Goal: Task Accomplishment & Management: Manage account settings

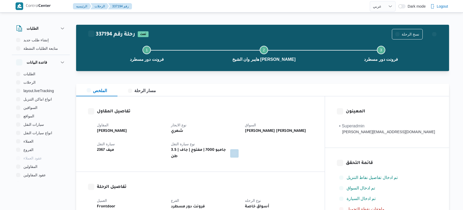
select select "ar"
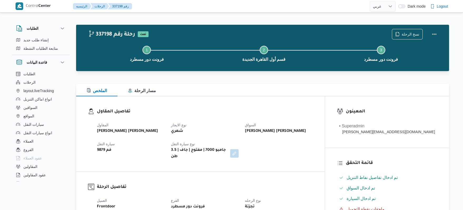
select select "ar"
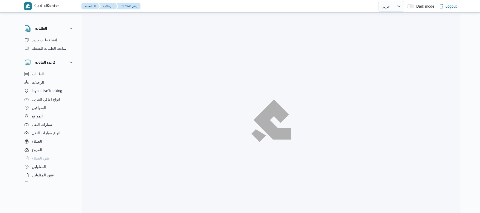
select select "ar"
drag, startPoint x: 0, startPoint y: 0, endPoint x: 370, endPoint y: 55, distance: 374.5
click at [370, 55] on div at bounding box center [271, 120] width 378 height 213
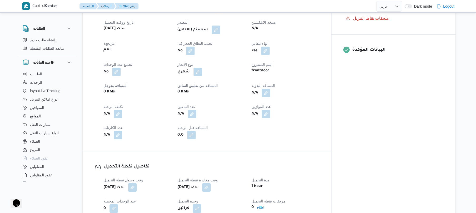
scroll to position [211, 0]
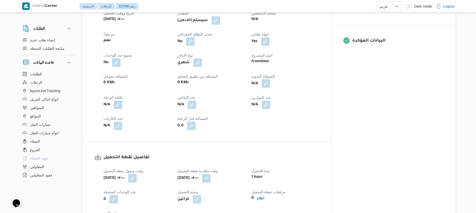
click at [270, 88] on button "button" at bounding box center [266, 83] width 8 height 8
click at [274, 108] on input "المسافه اليدويه" at bounding box center [272, 109] width 52 height 11
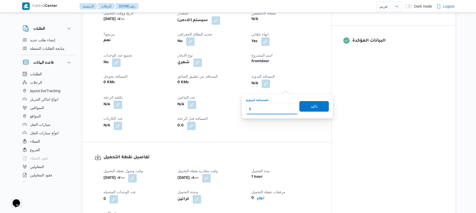
type input "90"
click at [316, 107] on span "تاكيد" at bounding box center [315, 106] width 30 height 11
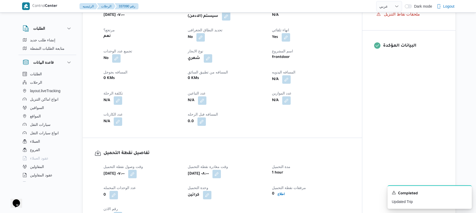
click at [224, 21] on div "(سيستم (الادمن" at bounding box center [226, 16] width 79 height 9
click at [230, 20] on button "button" at bounding box center [226, 16] width 8 height 8
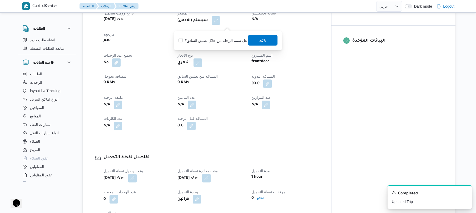
click at [254, 42] on span "تاكيد" at bounding box center [263, 40] width 30 height 11
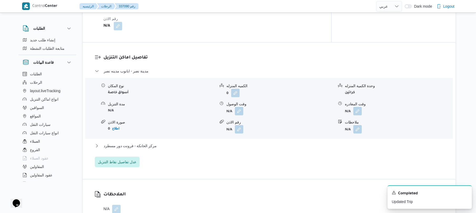
scroll to position [407, 0]
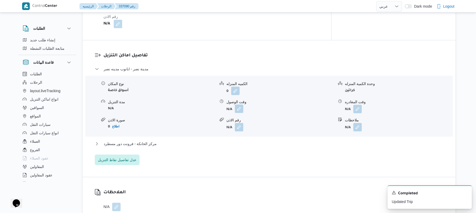
click at [240, 109] on button "button" at bounding box center [239, 109] width 8 height 8
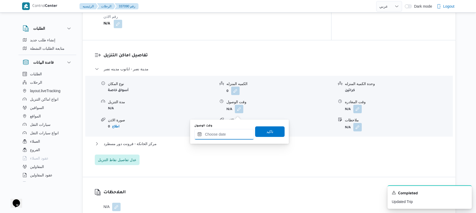
click at [218, 135] on input "وقت الوصول" at bounding box center [224, 134] width 60 height 11
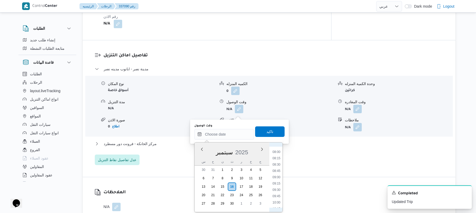
scroll to position [190, 0]
click at [276, 180] on li "08:45" at bounding box center [277, 180] width 12 height 5
type input "١٦/٠٩/٢٠٢٥ ٠٨:٤٥"
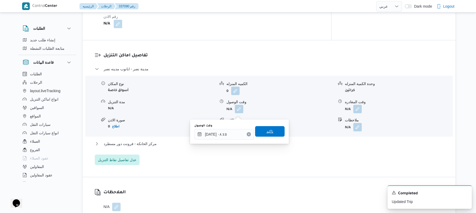
click at [267, 133] on span "تاكيد" at bounding box center [270, 131] width 7 height 6
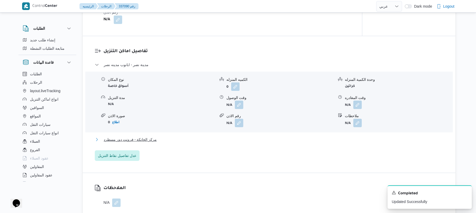
click at [236, 143] on button "مركز الخانكة - فرونت دور مسطرد" at bounding box center [269, 139] width 349 height 6
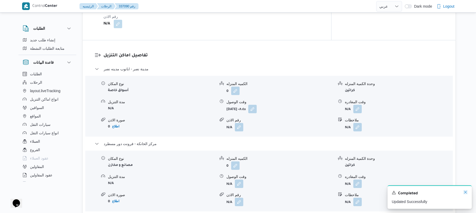
click at [466, 192] on icon "Dismiss toast" at bounding box center [466, 192] width 4 height 4
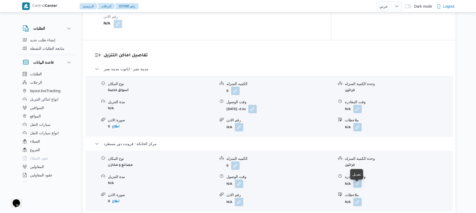
click at [357, 187] on button "button" at bounding box center [358, 183] width 8 height 8
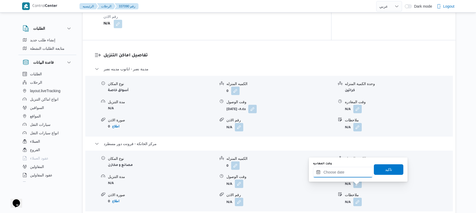
click at [340, 174] on input "وقت المغادره" at bounding box center [343, 172] width 60 height 11
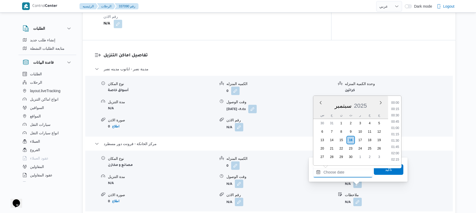
scroll to position [500, 0]
click at [398, 107] on li "20:00" at bounding box center [395, 108] width 12 height 5
type input "١٦/٠٩/٢٠٢٥ ٢٠:٠٠"
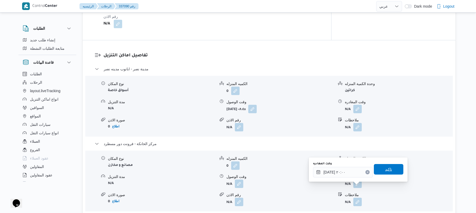
click at [380, 169] on span "تاكيد" at bounding box center [389, 169] width 30 height 11
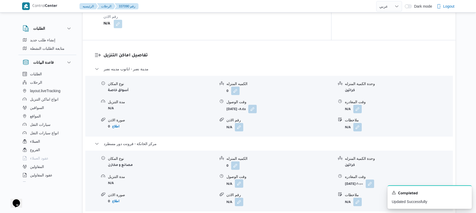
click at [239, 188] on button "button" at bounding box center [239, 183] width 8 height 8
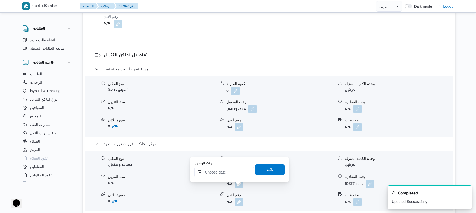
click at [232, 168] on div at bounding box center [224, 172] width 60 height 11
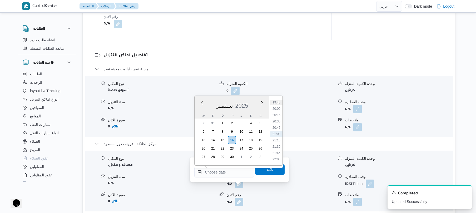
click at [280, 101] on li "19:45" at bounding box center [277, 102] width 12 height 5
type input "١٦/٠٩/٢٠٢٥ ١٩:٤٥"
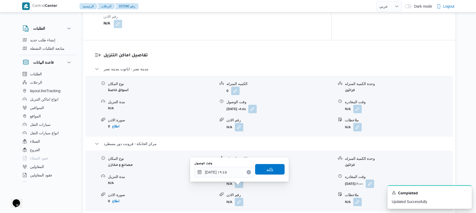
click at [267, 168] on span "تاكيد" at bounding box center [270, 169] width 7 height 6
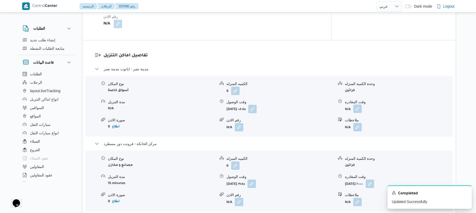
click at [357, 112] on button "button" at bounding box center [358, 109] width 8 height 8
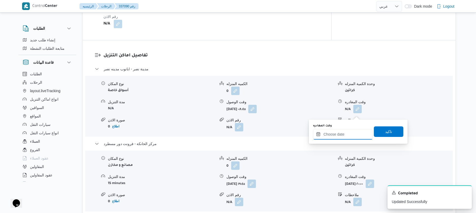
click at [339, 130] on input "وقت المغادره" at bounding box center [343, 134] width 60 height 11
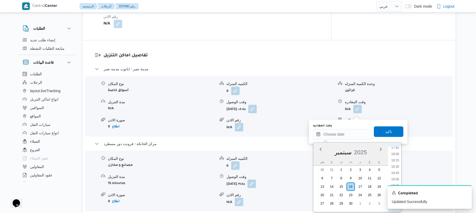
scroll to position [448, 0]
click at [396, 180] on li "19:00" at bounding box center [395, 181] width 12 height 5
type input "١٦/٠٩/٢٠٢٥ ١٩:٠٠"
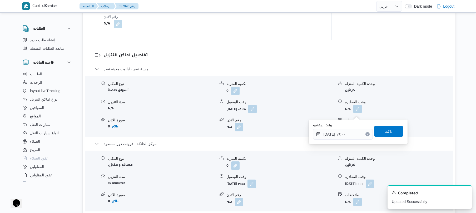
click at [379, 132] on span "تاكيد" at bounding box center [389, 131] width 30 height 11
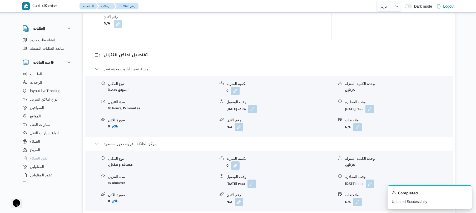
scroll to position [0, 0]
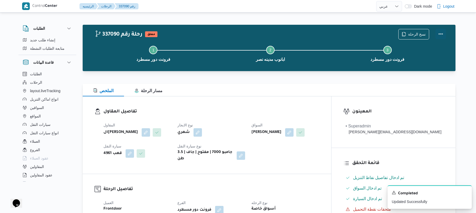
click at [441, 35] on button "Actions" at bounding box center [441, 34] width 11 height 11
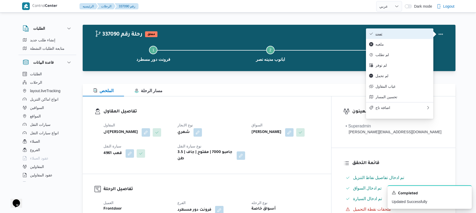
click at [418, 37] on button "تمت" at bounding box center [399, 33] width 67 height 11
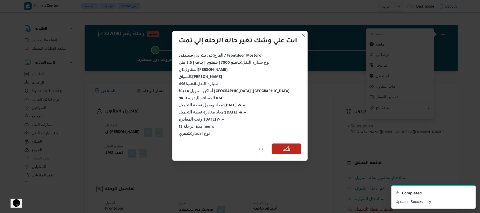
click at [291, 147] on span "تأكيد" at bounding box center [287, 149] width 30 height 11
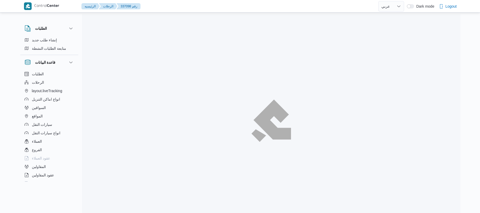
select select "ar"
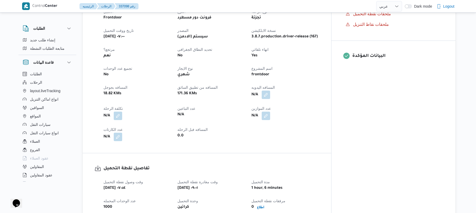
scroll to position [211, 0]
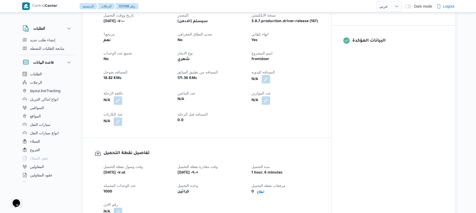
click at [270, 75] on button "button" at bounding box center [266, 79] width 8 height 8
click at [276, 93] on input "المسافه اليدويه" at bounding box center [272, 90] width 52 height 11
type input "70"
click at [311, 88] on span "تاكيد" at bounding box center [314, 87] width 7 height 6
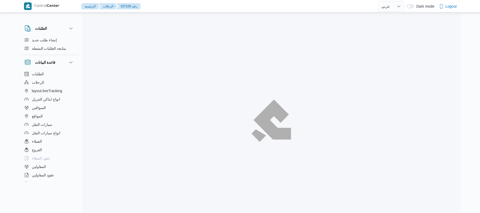
select select "ar"
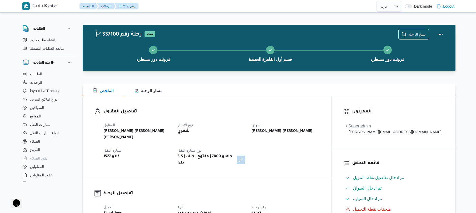
click at [301, 105] on div "تفاصيل المقاول [PERSON_NAME] [PERSON_NAME] [PERSON_NAME] نوع الايجار شهري السوا…" at bounding box center [207, 137] width 249 height 82
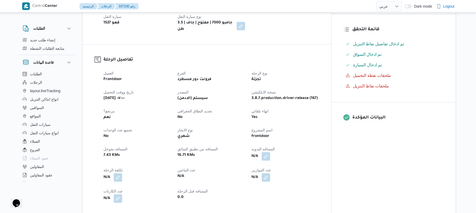
scroll to position [154, 0]
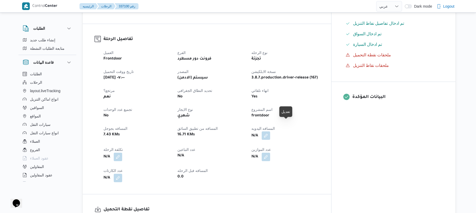
click at [270, 131] on button "button" at bounding box center [266, 135] width 8 height 8
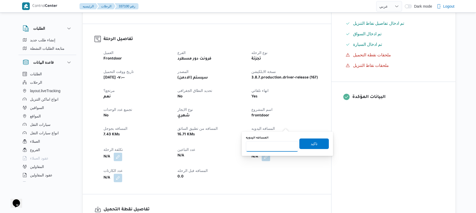
click at [273, 149] on input "المسافه اليدويه" at bounding box center [272, 146] width 52 height 11
type input "120"
click at [313, 145] on span "تاكيد" at bounding box center [314, 143] width 7 height 6
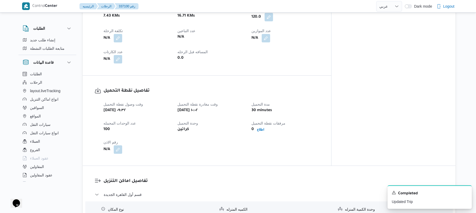
scroll to position [265, 0]
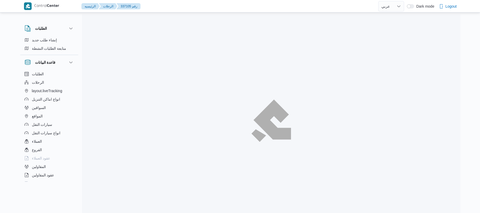
select select "ar"
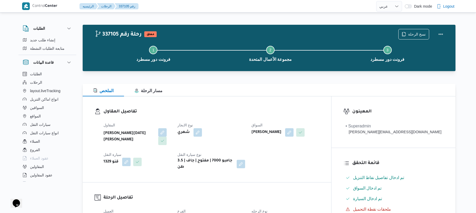
click at [233, 130] on div "شهري" at bounding box center [211, 132] width 69 height 9
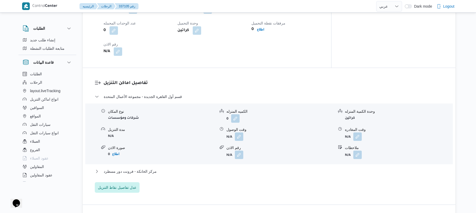
scroll to position [379, 0]
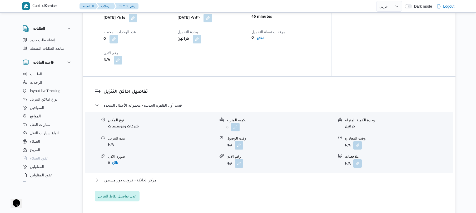
click at [271, 83] on div "تفاصيل اماكن التنزيل قسم أول القاهرة الجديدة - مجموعة الأعمال المتحدة نوع المكا…" at bounding box center [269, 145] width 373 height 137
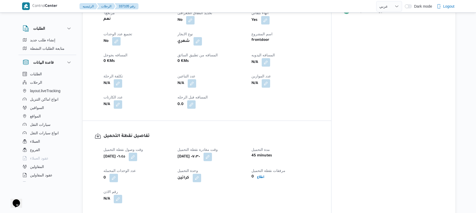
scroll to position [239, 0]
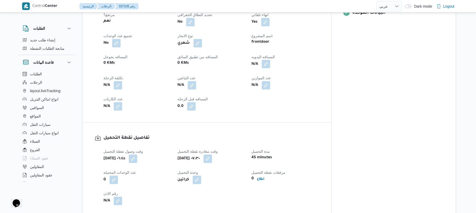
click at [270, 60] on button "button" at bounding box center [266, 64] width 8 height 8
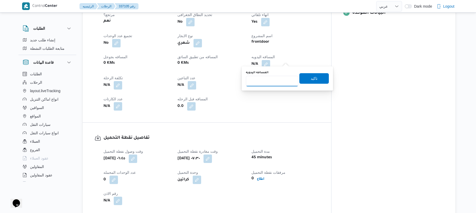
click at [275, 78] on input "المسافه اليدويه" at bounding box center [272, 81] width 52 height 11
type input "120"
click at [311, 80] on span "تاكيد" at bounding box center [314, 78] width 7 height 6
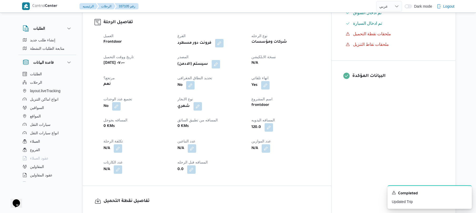
scroll to position [169, 0]
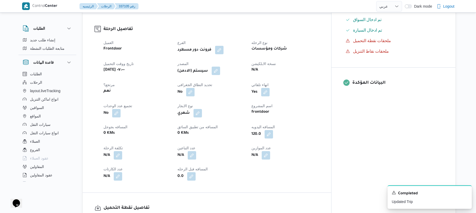
click at [220, 67] on button "button" at bounding box center [216, 71] width 8 height 8
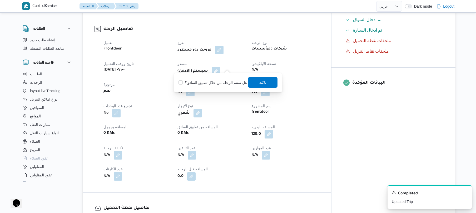
click at [262, 81] on span "تاكيد" at bounding box center [262, 82] width 7 height 6
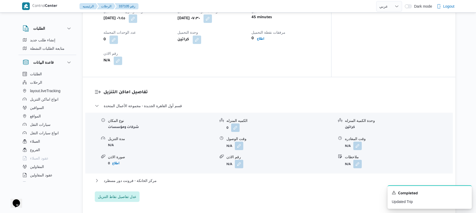
scroll to position [379, 0]
click at [236, 141] on button "button" at bounding box center [239, 145] width 8 height 8
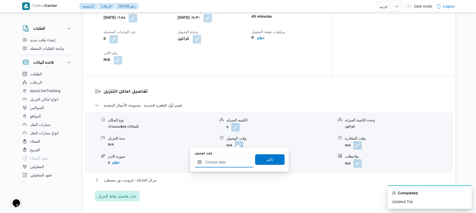
click at [224, 160] on input "وقت الوصول" at bounding box center [224, 162] width 60 height 11
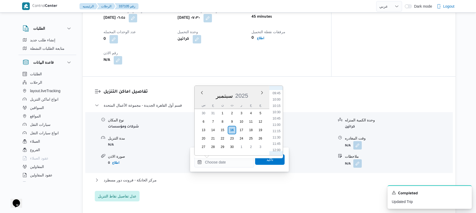
scroll to position [194, 0]
click at [278, 106] on li "08:15" at bounding box center [277, 107] width 12 height 5
type input "١٦/٠٩/٢٠٢٥ ٠٨:١٥"
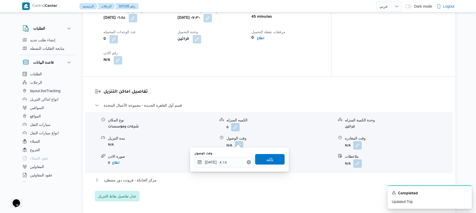
click at [262, 158] on span "تاكيد" at bounding box center [270, 159] width 30 height 11
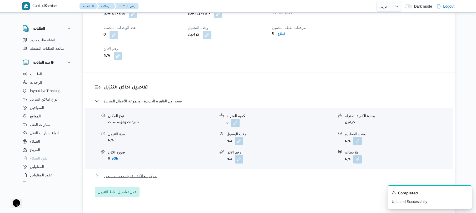
click at [244, 175] on button "مركز الخانكة - فرونت دور مسطرد" at bounding box center [269, 176] width 349 height 6
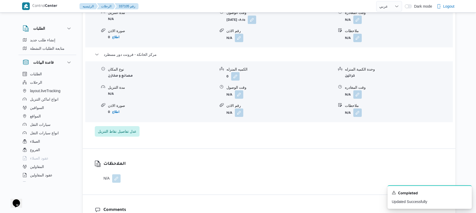
scroll to position [506, 0]
click at [358, 89] on button "button" at bounding box center [358, 93] width 8 height 8
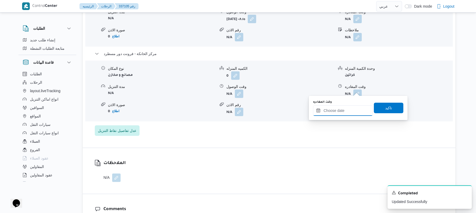
click at [338, 110] on input "وقت المغادره" at bounding box center [343, 110] width 60 height 11
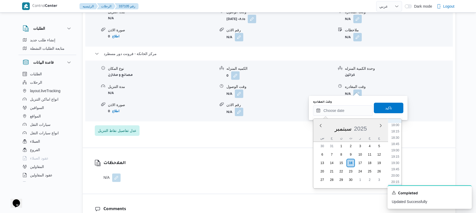
scroll to position [454, 0]
click at [396, 170] on li "19:45" at bounding box center [395, 170] width 12 height 5
type input "١٦/٠٩/٢٠٢٥ ١٩:٤٥"
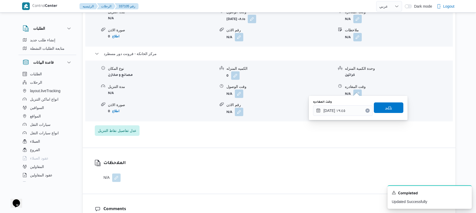
click at [390, 106] on span "تاكيد" at bounding box center [389, 107] width 30 height 11
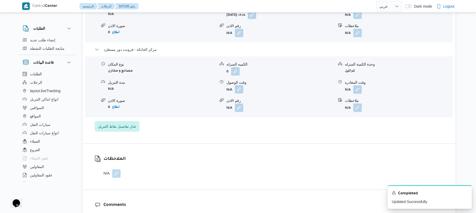
click at [239, 89] on button "button" at bounding box center [239, 89] width 8 height 8
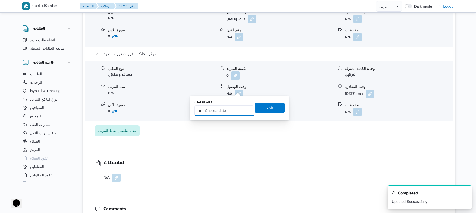
click at [236, 110] on input "وقت الوصول" at bounding box center [224, 110] width 60 height 11
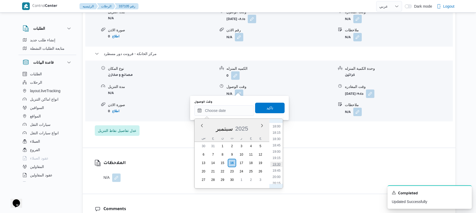
click at [277, 163] on li "19:30" at bounding box center [277, 164] width 12 height 5
type input "١٦/٠٩/٢٠٢٥ ١٩:٣٠"
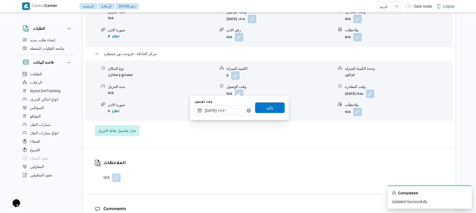
click at [273, 104] on span "تاكيد" at bounding box center [270, 107] width 30 height 11
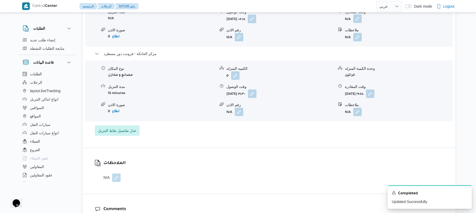
click at [359, 17] on button "button" at bounding box center [358, 18] width 8 height 8
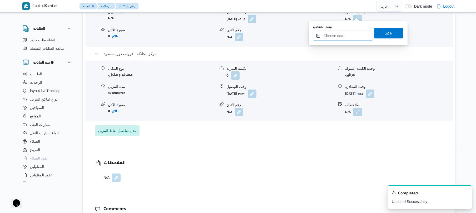
click at [338, 37] on input "وقت المغادره" at bounding box center [343, 36] width 60 height 11
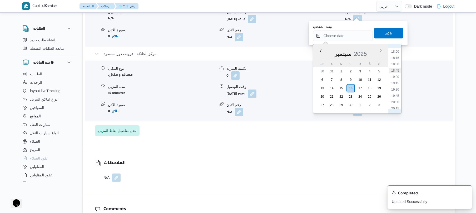
click at [394, 72] on li "18:45" at bounding box center [395, 70] width 12 height 5
type input "١٦/٠٩/٢٠٢٥ ١٨:٤٥"
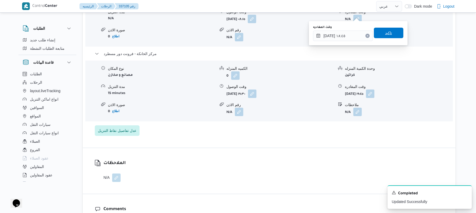
click at [388, 33] on span "تاكيد" at bounding box center [388, 33] width 7 height 6
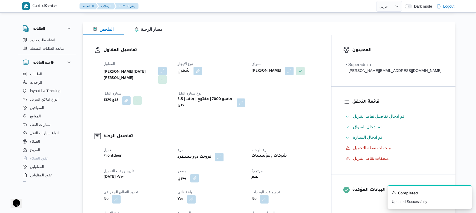
scroll to position [0, 0]
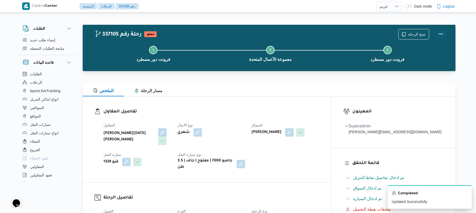
click at [440, 32] on button "Actions" at bounding box center [441, 34] width 11 height 11
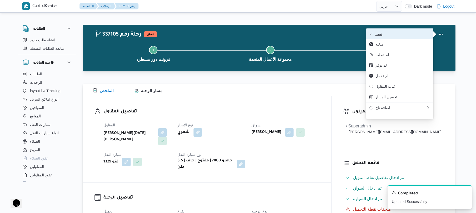
click at [410, 35] on span "تمت" at bounding box center [403, 34] width 55 height 4
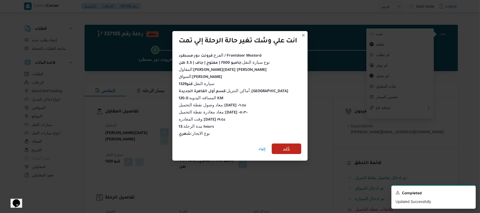
click at [286, 148] on span "تأكيد" at bounding box center [286, 149] width 7 height 6
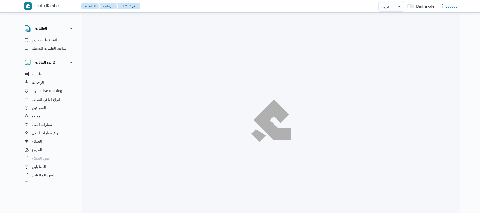
select select "ar"
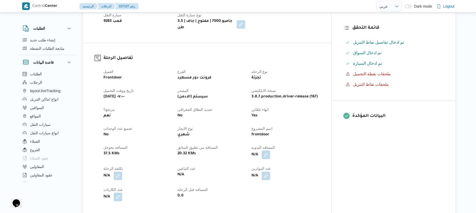
scroll to position [140, 0]
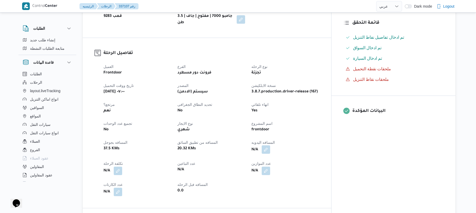
click at [270, 145] on button "button" at bounding box center [266, 149] width 8 height 8
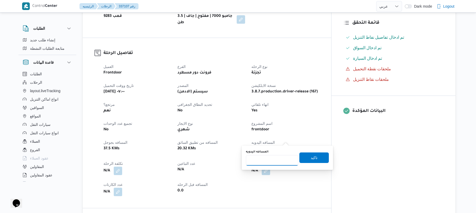
click at [268, 160] on input "المسافه اليدويه" at bounding box center [272, 160] width 52 height 11
type input "120"
click at [309, 154] on span "تاكيد" at bounding box center [315, 158] width 30 height 11
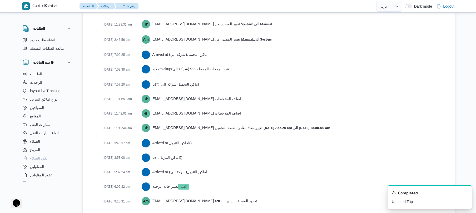
scroll to position [839, 0]
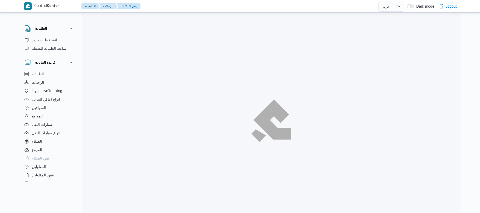
select select "ar"
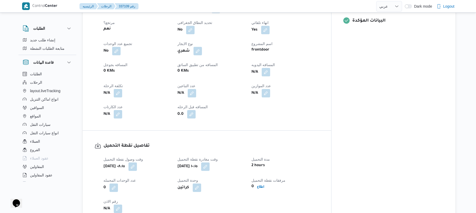
scroll to position [211, 0]
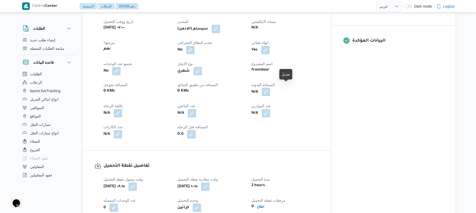
click at [270, 89] on button "button" at bounding box center [266, 92] width 8 height 8
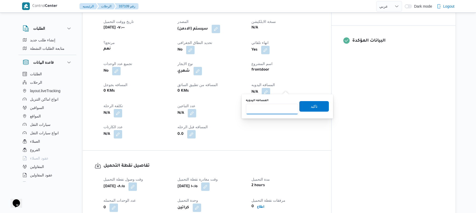
click at [270, 114] on input "المسافه اليدويه" at bounding box center [272, 109] width 52 height 11
click at [274, 108] on input "المسافه اليدويه" at bounding box center [272, 109] width 52 height 11
type input "135"
click at [306, 108] on span "تاكيد" at bounding box center [315, 106] width 30 height 11
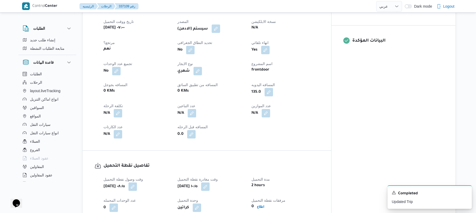
click at [220, 24] on button "button" at bounding box center [216, 28] width 8 height 8
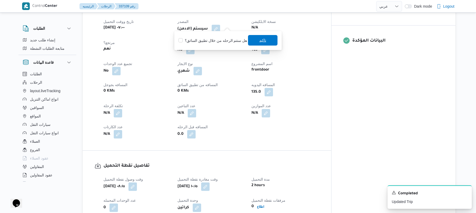
click at [264, 45] on span "تاكيد" at bounding box center [263, 40] width 30 height 11
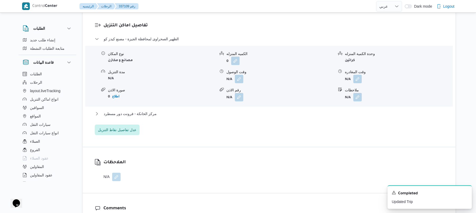
scroll to position [464, 0]
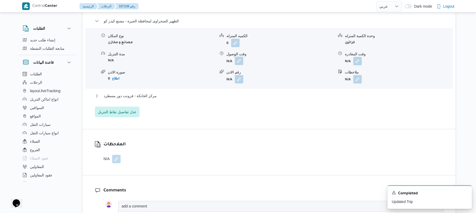
click at [238, 58] on button "button" at bounding box center [239, 61] width 8 height 8
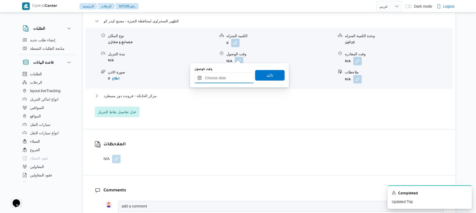
click at [224, 77] on input "وقت الوصول" at bounding box center [224, 78] width 60 height 11
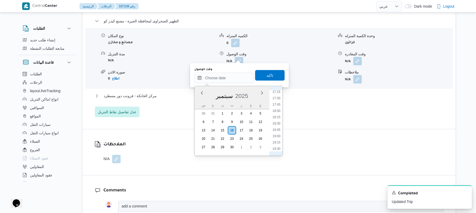
scroll to position [282, 0]
click at [279, 96] on li "11:15" at bounding box center [277, 94] width 12 height 5
type input "١٦/٠٩/٢٠٢٥ ١١:١٥"
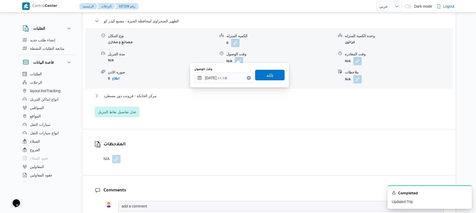
click at [273, 74] on span "تاكيد" at bounding box center [270, 75] width 30 height 11
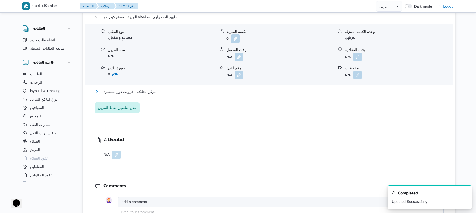
click at [262, 89] on button "مركز الخانكة - فرونت دور مسطرد" at bounding box center [269, 92] width 349 height 6
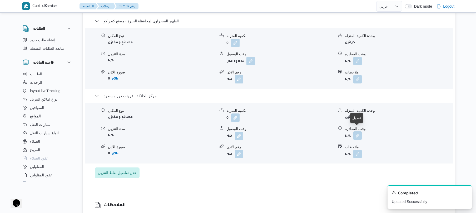
click at [356, 133] on button "button" at bounding box center [358, 135] width 8 height 8
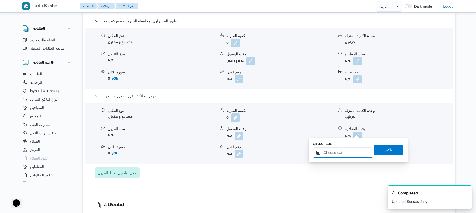
click at [338, 149] on div at bounding box center [343, 153] width 60 height 11
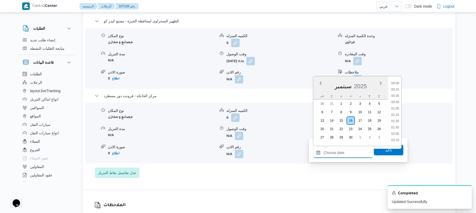
scroll to position [506, 0]
click at [397, 97] on li "20:30" at bounding box center [395, 95] width 12 height 5
type input "١٦/٠٩/٢٠٢٥ ٢٠:٣٠"
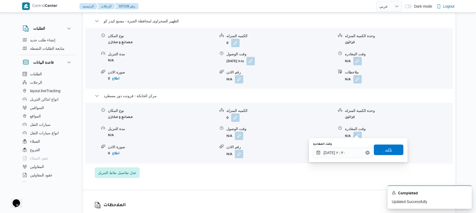
click at [385, 152] on span "تاكيد" at bounding box center [388, 150] width 7 height 6
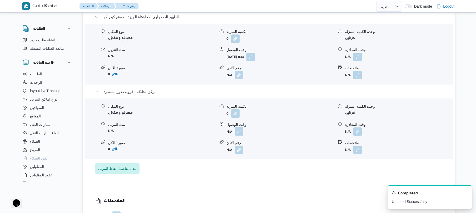
click at [243, 134] on button "button" at bounding box center [239, 131] width 8 height 8
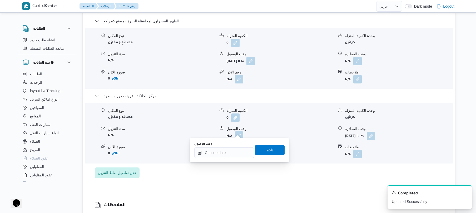
click at [239, 133] on button "button" at bounding box center [239, 135] width 8 height 8
click at [231, 152] on input "وقت الوصول" at bounding box center [224, 153] width 60 height 11
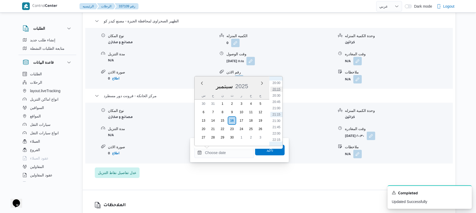
click at [278, 89] on li "20:15" at bounding box center [277, 89] width 12 height 5
type input "[DATE] ٢٠:١٥"
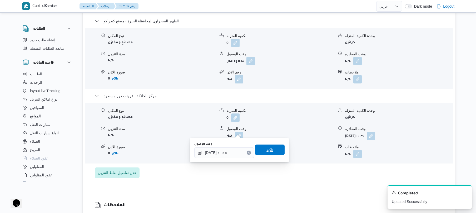
click at [261, 151] on span "تاكيد" at bounding box center [270, 150] width 30 height 11
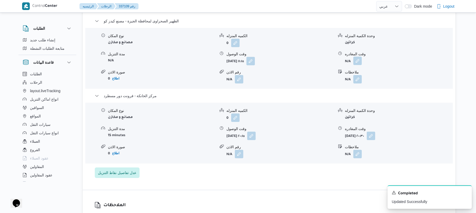
click at [359, 57] on button "button" at bounding box center [358, 61] width 8 height 8
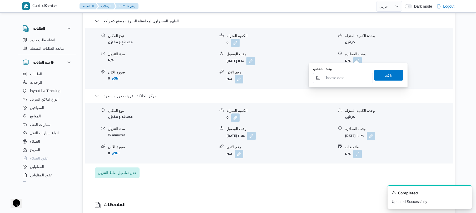
click at [350, 73] on input "وقت المغادره" at bounding box center [343, 78] width 60 height 11
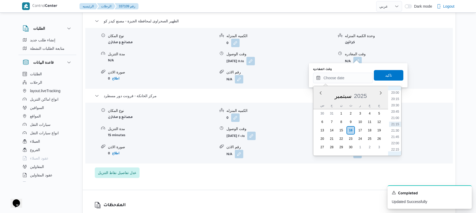
scroll to position [454, 0]
click at [395, 126] on li "19:15" at bounding box center [395, 125] width 12 height 5
type input "١٦/٠٩/٢٠٢٥ ١٩:١٥"
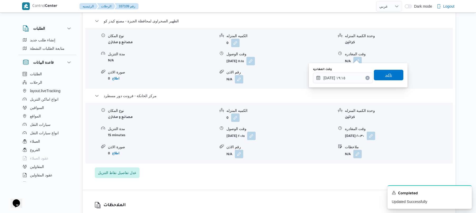
click at [384, 79] on span "تاكيد" at bounding box center [389, 75] width 30 height 11
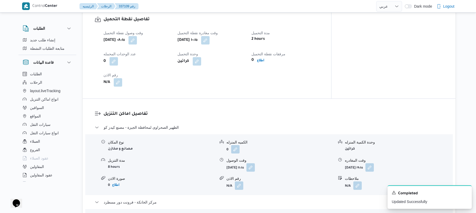
scroll to position [0, 0]
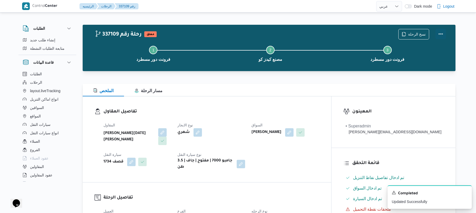
click at [437, 31] on button "Actions" at bounding box center [441, 34] width 11 height 11
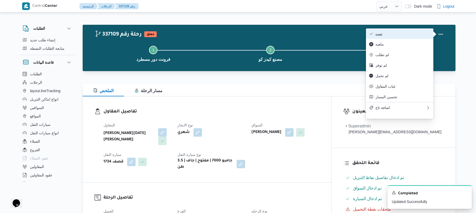
click at [410, 34] on span "تمت" at bounding box center [403, 34] width 55 height 4
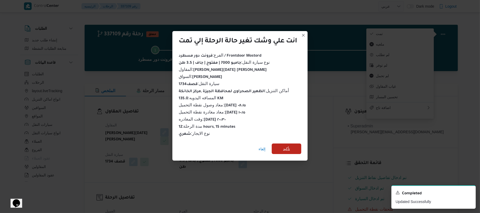
click at [292, 144] on span "تأكيد" at bounding box center [287, 149] width 30 height 11
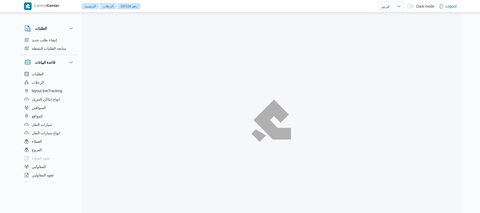
select select "ar"
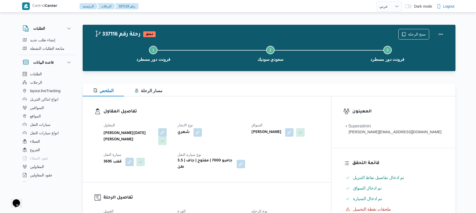
click at [289, 85] on div "الملخص مسار الرحلة" at bounding box center [269, 90] width 373 height 13
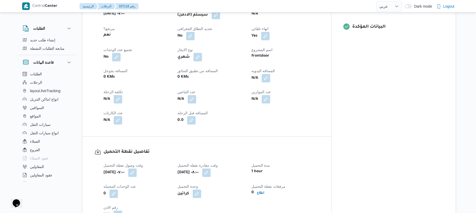
scroll to position [211, 0]
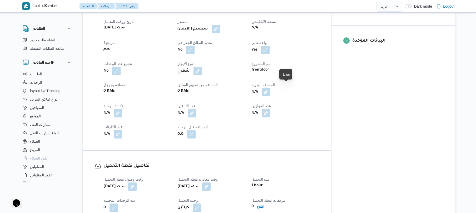
drag, startPoint x: 289, startPoint y: 89, endPoint x: 311, endPoint y: 82, distance: 23.2
click at [311, 82] on dt "المسافه اليدويه" at bounding box center [286, 85] width 68 height 6
click at [270, 90] on button "button" at bounding box center [266, 92] width 8 height 8
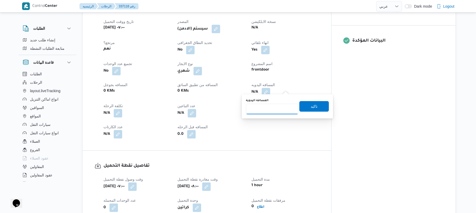
click at [275, 110] on input "المسافه اليدويه" at bounding box center [272, 109] width 52 height 11
type input "130"
click at [308, 110] on span "تاكيد" at bounding box center [315, 106] width 30 height 11
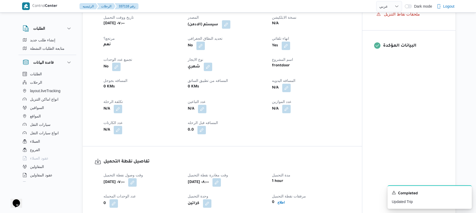
click at [229, 26] on button "button" at bounding box center [226, 24] width 8 height 8
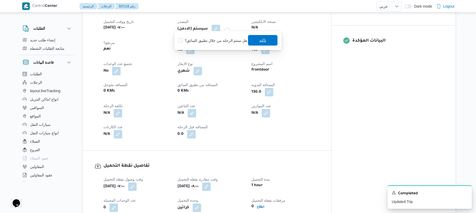
click at [266, 41] on span "تاكيد" at bounding box center [263, 40] width 30 height 11
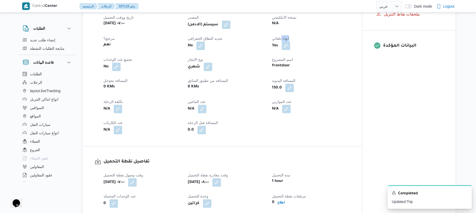
click at [266, 41] on div "No" at bounding box center [226, 45] width 79 height 9
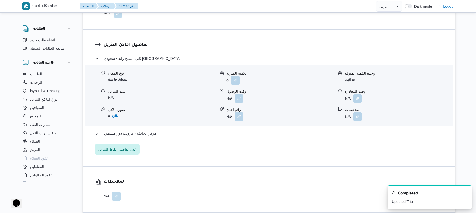
scroll to position [449, 0]
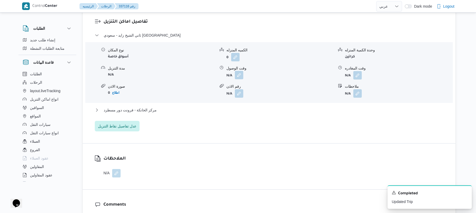
click at [237, 71] on button "button" at bounding box center [239, 75] width 8 height 8
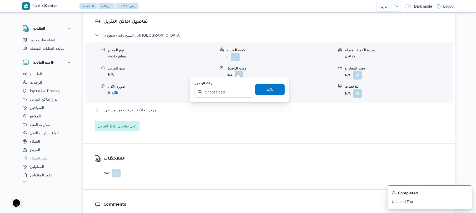
click at [225, 95] on input "وقت الوصول" at bounding box center [224, 92] width 60 height 11
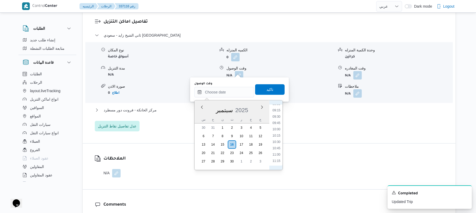
scroll to position [196, 0]
click at [277, 138] on li "09:00" at bounding box center [277, 138] width 12 height 5
type input "١٦/٠٩/٢٠٢٥ ٠٩:٠٠"
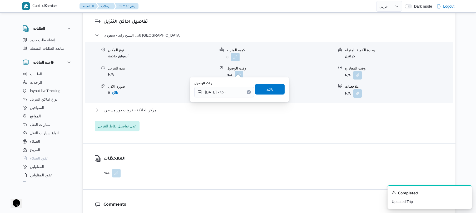
click at [276, 88] on span "تاكيد" at bounding box center [270, 89] width 30 height 11
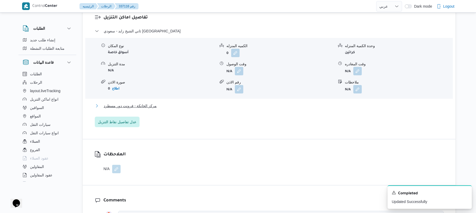
click at [263, 107] on button "مركز الخانكة - فرونت دور مسطرد" at bounding box center [269, 106] width 349 height 6
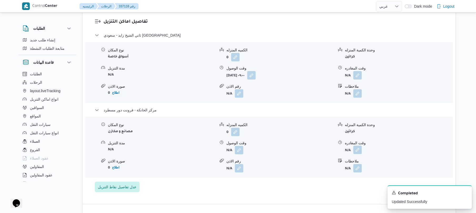
click at [362, 146] on button "button" at bounding box center [358, 150] width 8 height 8
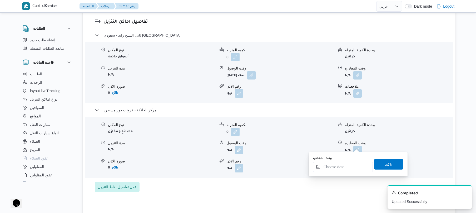
click at [339, 166] on input "وقت المغادره" at bounding box center [343, 167] width 60 height 11
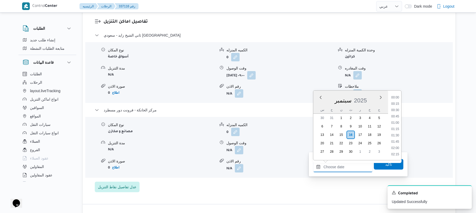
scroll to position [506, 0]
click at [396, 96] on li "20:00" at bounding box center [395, 97] width 12 height 5
type input "[DATE] ٢٠:٠٠"
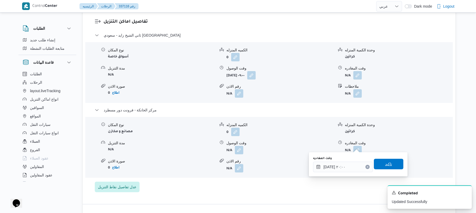
click at [385, 164] on span "تاكيد" at bounding box center [388, 164] width 7 height 6
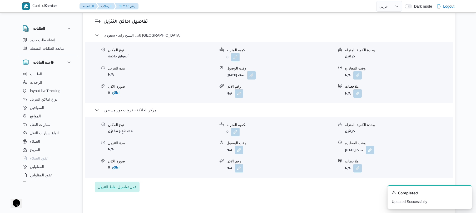
click at [238, 146] on button "button" at bounding box center [239, 150] width 8 height 8
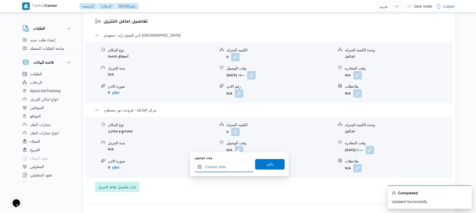
click at [230, 166] on input "وقت الوصول" at bounding box center [224, 167] width 60 height 11
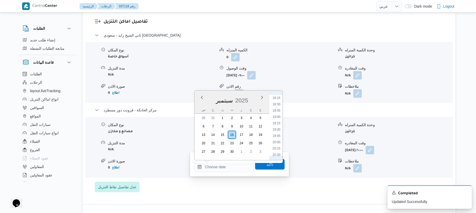
scroll to position [454, 0]
click at [277, 143] on li "19:45" at bounding box center [277, 142] width 12 height 5
type input "١٦/٠٩/٢٠٢٥ ١٩:٤٥"
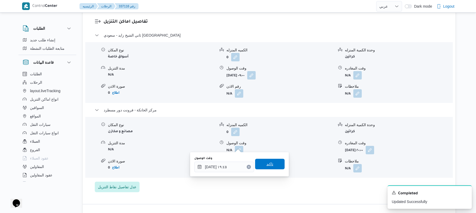
click at [269, 166] on span "تاكيد" at bounding box center [270, 164] width 7 height 6
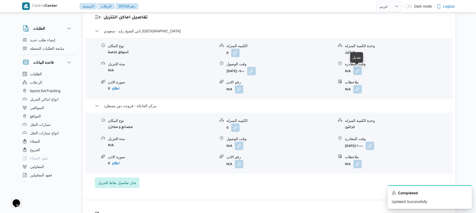
click at [358, 70] on button "button" at bounding box center [358, 71] width 8 height 8
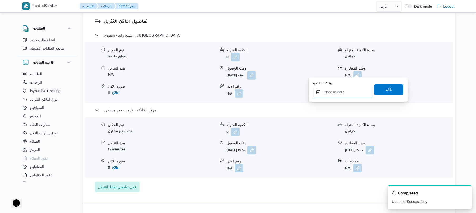
click at [339, 94] on input "وقت المغادره" at bounding box center [343, 92] width 60 height 11
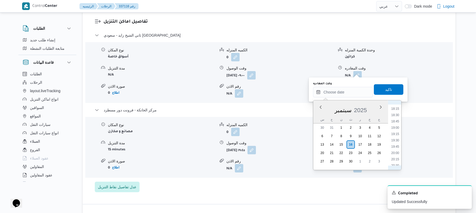
scroll to position [454, 0]
click at [395, 128] on li "18:45" at bounding box center [395, 126] width 12 height 5
type input "١٦/٠٩/٢٠٢٥ ١٨:٤٥"
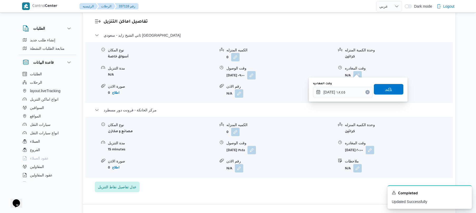
click at [389, 91] on span "تاكيد" at bounding box center [389, 89] width 30 height 11
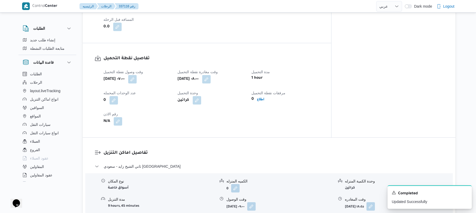
scroll to position [0, 0]
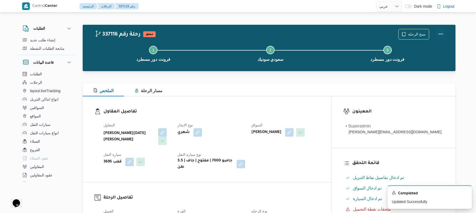
click at [439, 36] on button "Actions" at bounding box center [441, 34] width 11 height 11
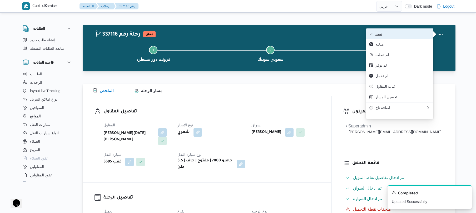
click at [408, 37] on button "تمت" at bounding box center [399, 33] width 67 height 11
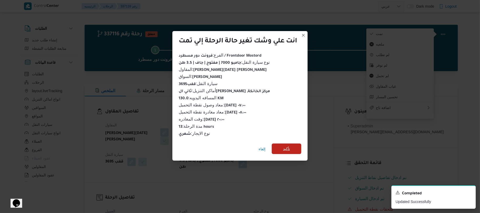
click at [289, 146] on span "تأكيد" at bounding box center [286, 149] width 7 height 6
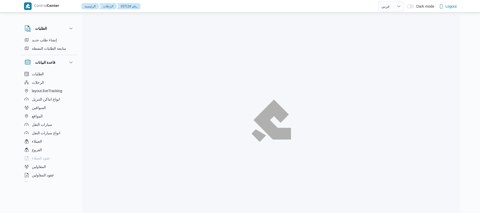
select select "ar"
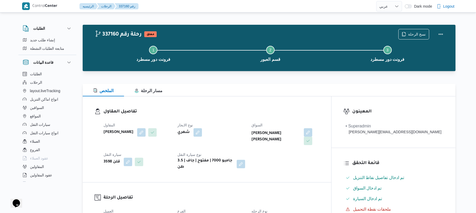
click at [315, 87] on div "الملخص مسار الرحلة" at bounding box center [269, 90] width 373 height 13
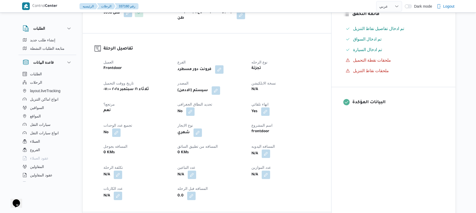
scroll to position [183, 0]
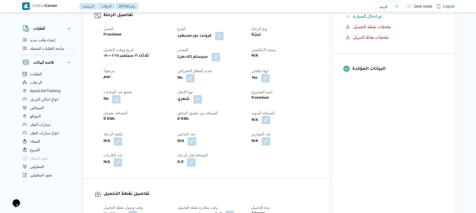
click at [270, 118] on button "button" at bounding box center [266, 120] width 8 height 8
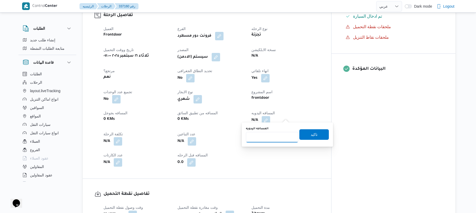
click at [272, 138] on input "المسافه اليدويه" at bounding box center [272, 137] width 52 height 11
type input "70"
click at [313, 131] on span "تاكيد" at bounding box center [315, 134] width 30 height 11
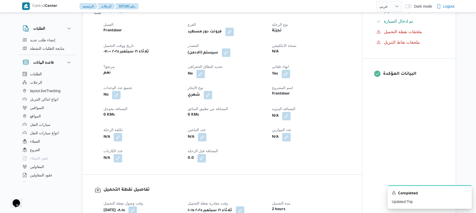
click at [230, 56] on button "button" at bounding box center [226, 52] width 8 height 8
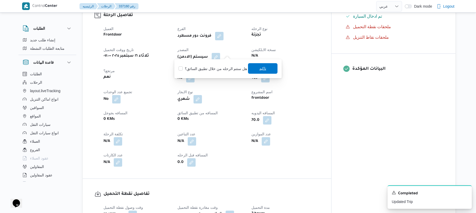
click at [257, 68] on span "تاكيد" at bounding box center [263, 68] width 30 height 11
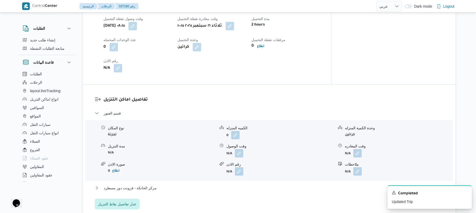
scroll to position [379, 0]
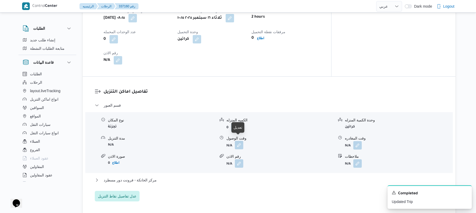
click at [240, 143] on button "button" at bounding box center [239, 145] width 8 height 8
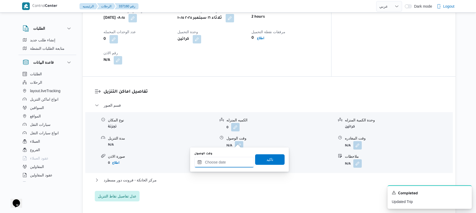
click at [229, 161] on input "وقت الوصول" at bounding box center [224, 162] width 60 height 11
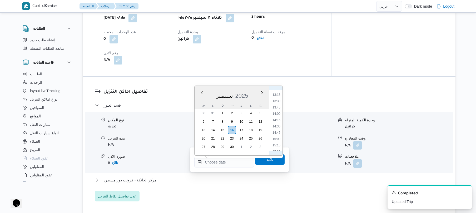
scroll to position [229, 0]
click at [277, 136] on li "10:45" at bounding box center [277, 135] width 12 height 5
type input "[DATE] ١٠:٤٥"
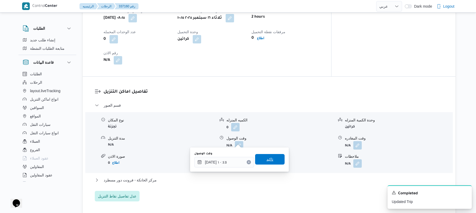
click at [270, 160] on span "تاكيد" at bounding box center [270, 159] width 7 height 6
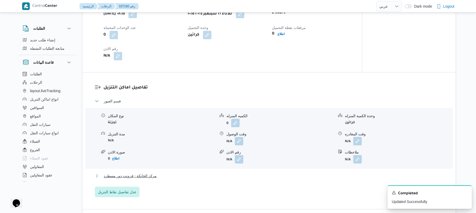
click at [259, 175] on button "مركز الخانكة - فرونت دور مسطرد" at bounding box center [269, 176] width 349 height 6
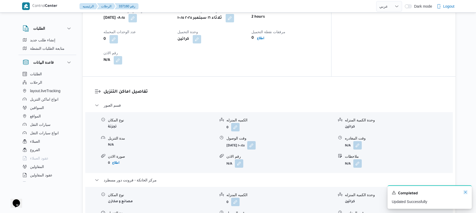
click at [465, 192] on icon "Dismiss toast" at bounding box center [465, 192] width 3 height 3
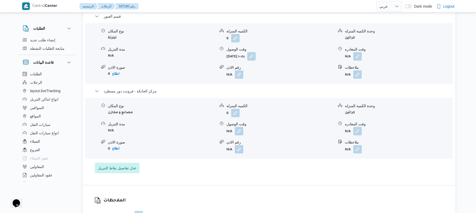
scroll to position [506, 0]
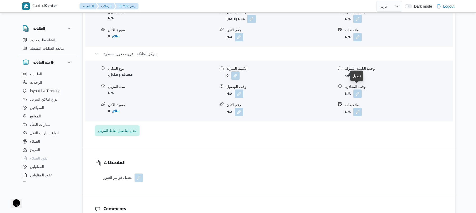
drag, startPoint x: 356, startPoint y: 89, endPoint x: 349, endPoint y: 96, distance: 10.4
click at [357, 90] on button "button" at bounding box center [358, 94] width 8 height 8
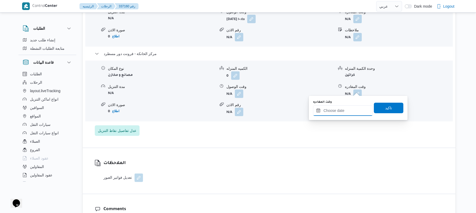
click at [329, 113] on input "وقت المغادره" at bounding box center [343, 110] width 60 height 11
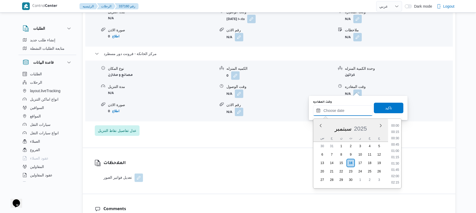
scroll to position [506, 0]
click at [396, 139] on li "20:30" at bounding box center [395, 137] width 12 height 5
type input "١٦/٠٩/٢٠٢٥ ٢٠:٣٠"
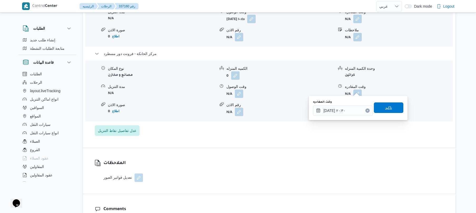
click at [393, 111] on span "تاكيد" at bounding box center [389, 107] width 30 height 11
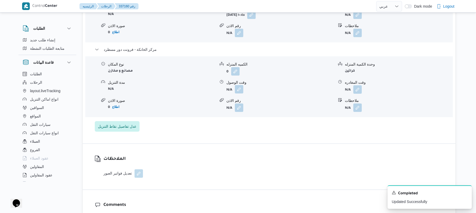
click at [240, 91] on button "button" at bounding box center [239, 89] width 8 height 8
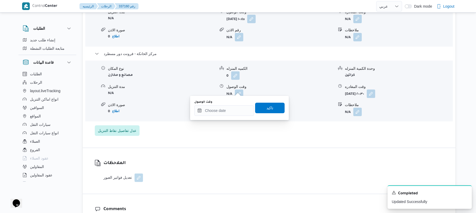
click at [228, 117] on div "You are in a dialog. To close this dialog, hit escape. وقت الوصول تاكيد" at bounding box center [239, 108] width 99 height 24
click at [231, 111] on input "وقت الوصول" at bounding box center [224, 110] width 60 height 11
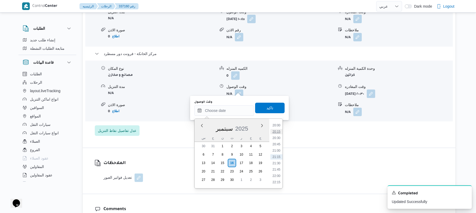
click at [279, 132] on li "20:15" at bounding box center [277, 131] width 12 height 5
type input "١٦/٠٩/٢٠٢٥ ٢٠:١٥"
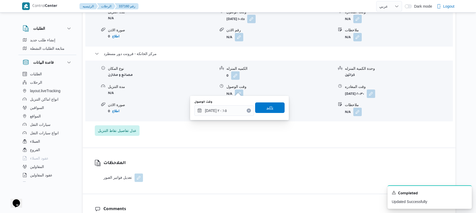
click at [270, 106] on span "تاكيد" at bounding box center [270, 107] width 30 height 11
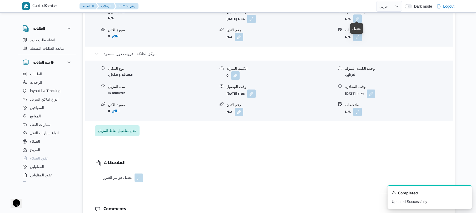
click at [358, 17] on button "button" at bounding box center [358, 18] width 8 height 8
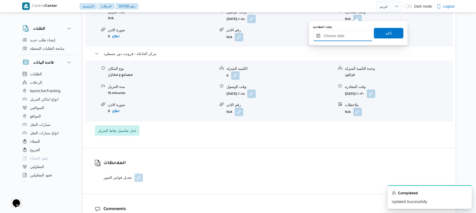
click at [332, 37] on input "وقت المغادره" at bounding box center [343, 36] width 60 height 11
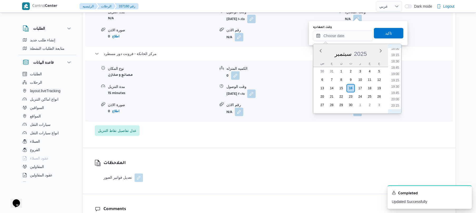
scroll to position [454, 0]
click at [394, 96] on li "19:45" at bounding box center [395, 95] width 12 height 5
type input "١٦/٠٩/٢٠٢٥ ١٩:٤٥"
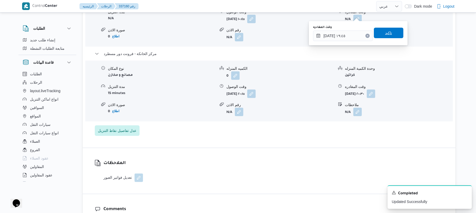
click at [391, 34] on span "تاكيد" at bounding box center [389, 33] width 30 height 11
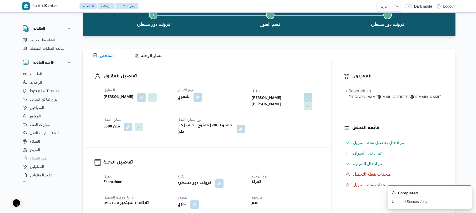
scroll to position [0, 0]
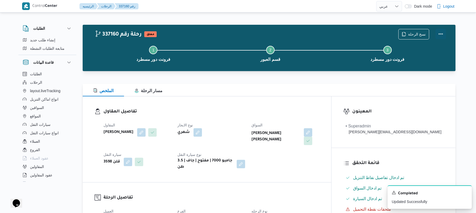
click at [437, 32] on button "Actions" at bounding box center [441, 34] width 11 height 11
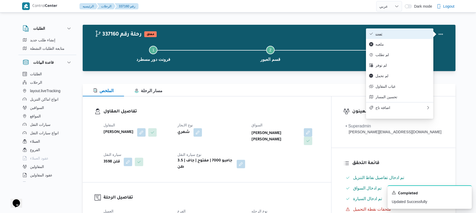
click at [412, 34] on span "تمت" at bounding box center [403, 34] width 55 height 4
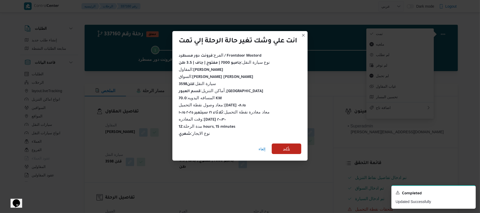
click at [296, 146] on span "تأكيد" at bounding box center [287, 149] width 30 height 11
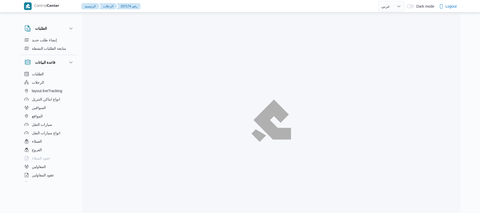
select select "ar"
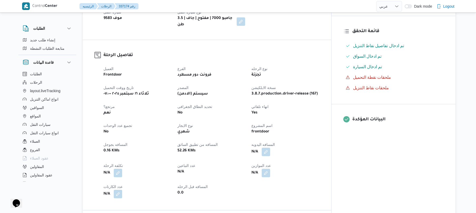
scroll to position [140, 0]
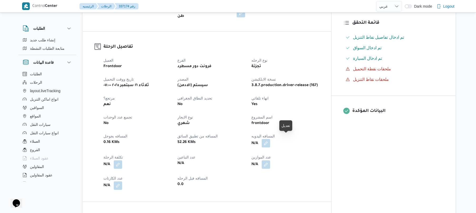
click at [270, 139] on button "button" at bounding box center [266, 143] width 8 height 8
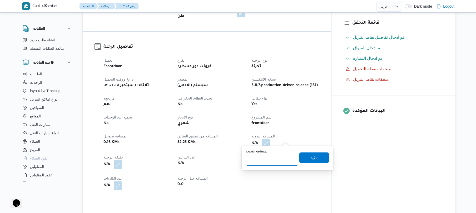
click at [257, 165] on input "المسافه اليدويه" at bounding box center [272, 160] width 52 height 11
type input "120"
click at [312, 154] on span "تاكيد" at bounding box center [314, 157] width 7 height 6
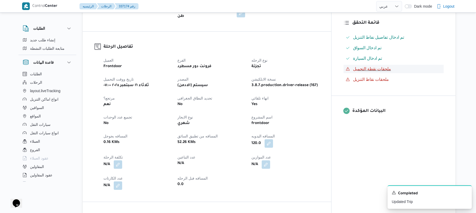
click at [376, 67] on button "ملحقات نقطة التحميل" at bounding box center [394, 69] width 100 height 8
click at [331, 57] on div "تفاصيل الرحلة العميل Frontdoor الفرع فرونت دور مسطرد نوع الرحله تجزئة تاريخ ووق…" at bounding box center [207, 117] width 249 height 170
click at [319, 114] on dt "اسم المشروع" at bounding box center [286, 117] width 68 height 6
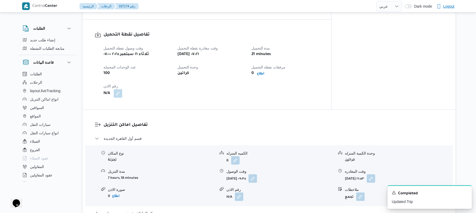
scroll to position [337, 0]
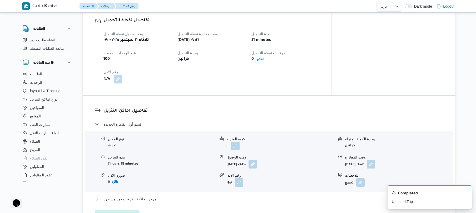
click at [262, 196] on button "مركز الخانكة - فرونت دور مسطرد" at bounding box center [269, 199] width 349 height 6
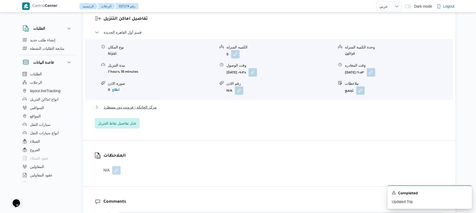
scroll to position [435, 0]
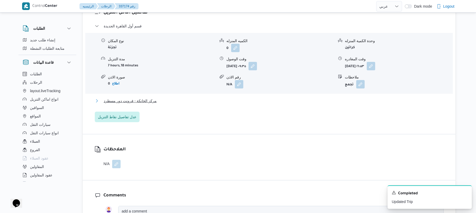
click at [309, 98] on button "مركز الخانكة - فرونت دور مسطرد" at bounding box center [269, 101] width 349 height 6
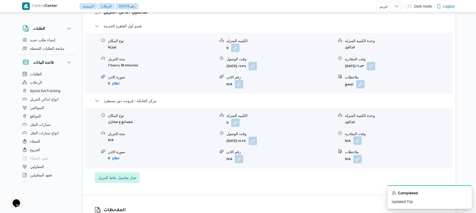
click at [358, 136] on button "button" at bounding box center [358, 140] width 8 height 8
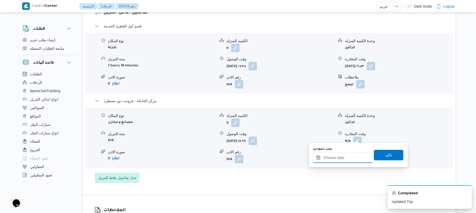
click at [329, 159] on input "وقت المغادره" at bounding box center [343, 158] width 60 height 11
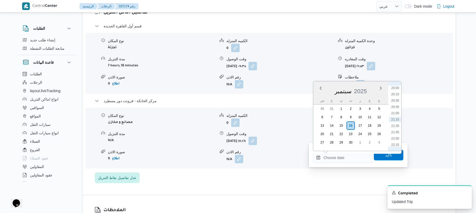
scroll to position [454, 0]
click at [395, 114] on li "19:00" at bounding box center [395, 114] width 12 height 5
type input "[DATE] ١٩:٠٠"
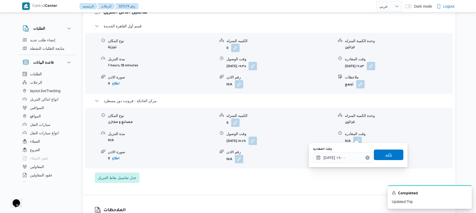
click at [385, 154] on span "تاكيد" at bounding box center [388, 155] width 7 height 6
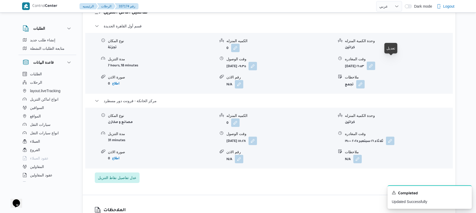
click at [375, 62] on button "button" at bounding box center [371, 66] width 8 height 8
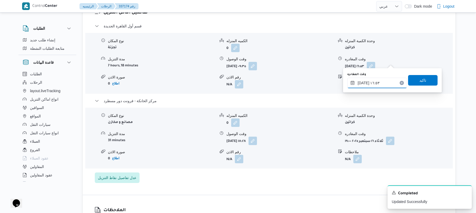
click at [367, 81] on input "١٦/٠٩/٢٠٢٥ ١٦:٥٣" at bounding box center [377, 83] width 60 height 11
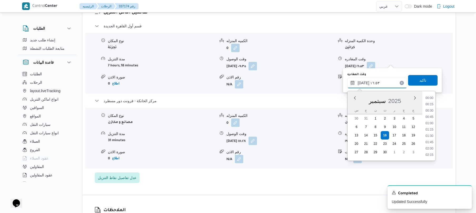
scroll to position [392, 0]
click at [430, 153] on li "17:45" at bounding box center [430, 154] width 12 height 5
type input "١٦/٠٩/٢٠٢٥ ١٧:٤٥"
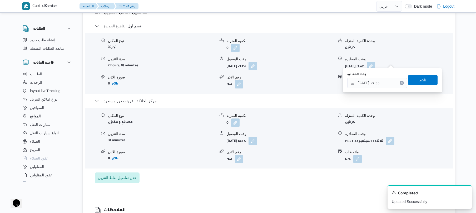
click at [420, 80] on span "تاكيد" at bounding box center [423, 80] width 7 height 6
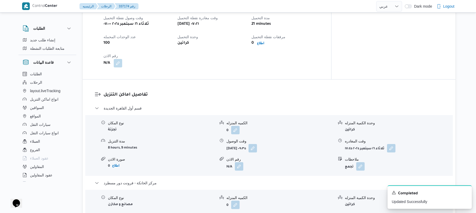
scroll to position [347, 0]
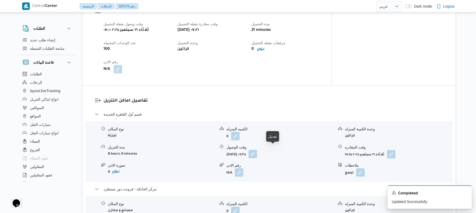
click at [257, 150] on button "button" at bounding box center [253, 154] width 8 height 8
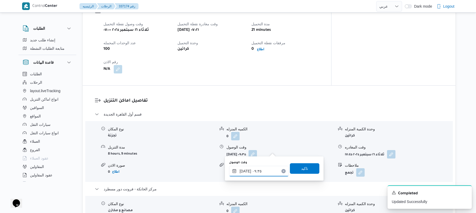
click at [258, 172] on input "١٦/٠٩/٢٠٢٥ ٠٩:٣٥" at bounding box center [259, 171] width 60 height 11
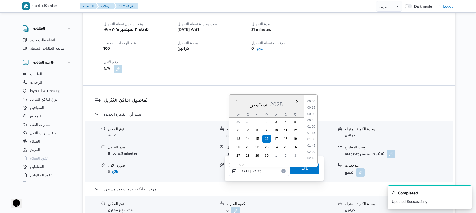
scroll to position [209, 0]
click at [313, 109] on li "08:30" at bounding box center [311, 107] width 12 height 5
type input "١٦/٠٩/٢٠٢٥ ٠٨:٣٠"
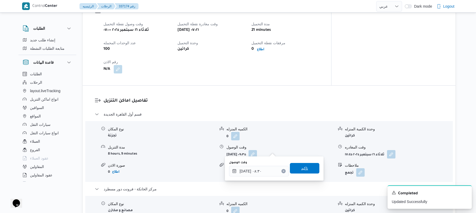
click at [301, 168] on span "تاكيد" at bounding box center [304, 168] width 7 height 6
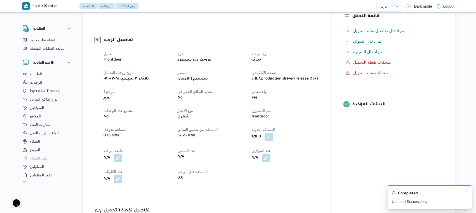
scroll to position [0, 0]
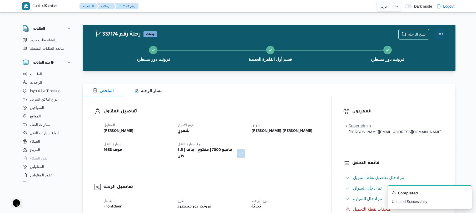
click at [443, 32] on button "Actions" at bounding box center [441, 34] width 11 height 11
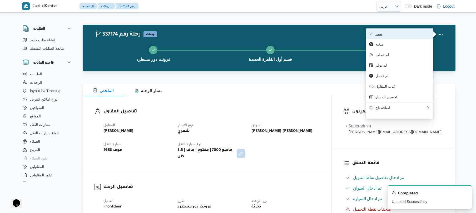
click at [407, 34] on span "تمت" at bounding box center [403, 34] width 55 height 4
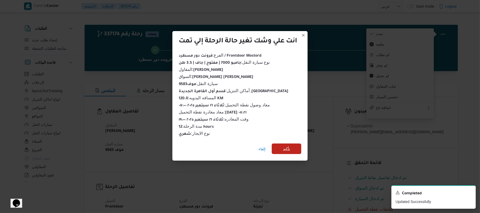
click at [290, 146] on span "تأكيد" at bounding box center [286, 149] width 7 height 6
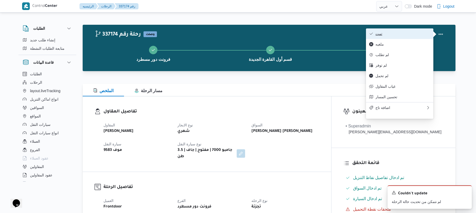
click at [382, 33] on span "تمت" at bounding box center [403, 34] width 55 height 4
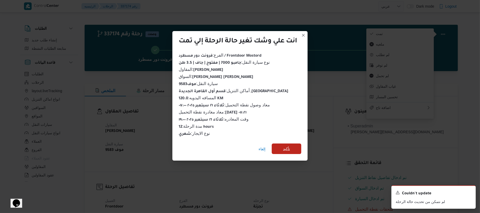
click at [291, 147] on span "تأكيد" at bounding box center [287, 149] width 30 height 11
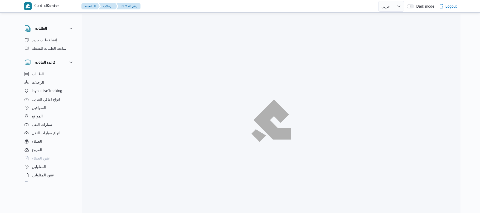
select select "ar"
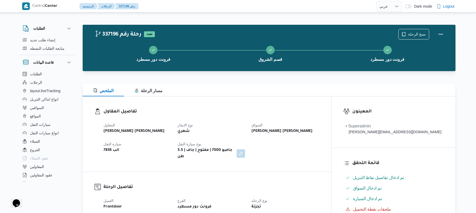
click at [302, 89] on div "الملخص مسار الرحلة" at bounding box center [269, 90] width 373 height 13
click at [281, 101] on div "تفاصيل المقاول المقاول [PERSON_NAME] [PERSON_NAME] نوع الايجار شهري السواق [PER…" at bounding box center [207, 133] width 249 height 75
click at [283, 101] on div "تفاصيل المقاول المقاول [PERSON_NAME] [PERSON_NAME] نوع الايجار شهري السواق [PER…" at bounding box center [207, 133] width 249 height 75
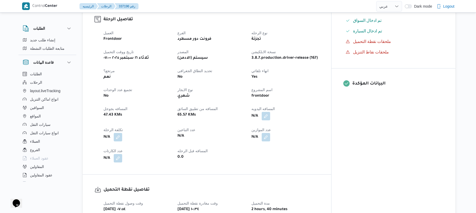
scroll to position [169, 0]
click at [270, 111] on button "button" at bounding box center [266, 115] width 8 height 8
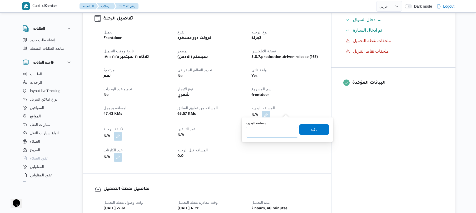
click at [270, 129] on input "المسافه اليدويه" at bounding box center [272, 132] width 52 height 11
type input "120"
click at [313, 127] on span "تاكيد" at bounding box center [314, 129] width 7 height 6
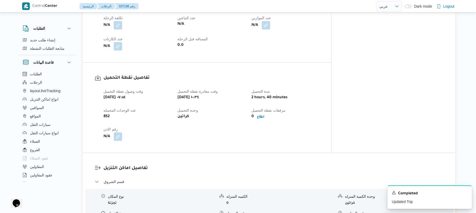
scroll to position [93, 0]
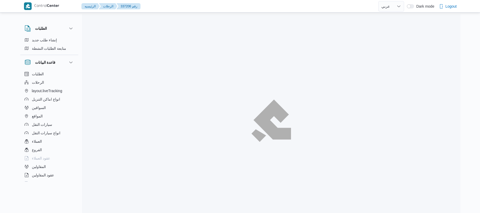
select select "ar"
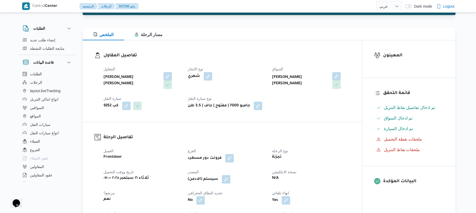
scroll to position [70, 0]
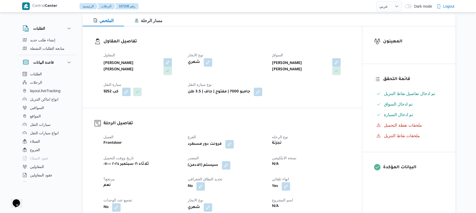
click at [302, 118] on div "تفاصيل الرحلة العميل Frontdoor الفرع فرونت دور مسطرد نوع الرحله تجزئة تاريخ ووق…" at bounding box center [222, 197] width 279 height 179
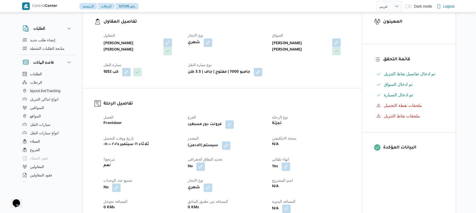
scroll to position [169, 0]
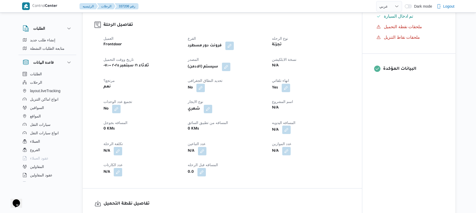
click at [286, 131] on button "button" at bounding box center [286, 130] width 8 height 8
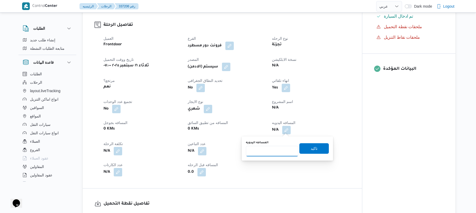
click at [272, 152] on input "المسافه اليدويه" at bounding box center [272, 151] width 52 height 11
type input "125"
click at [313, 150] on span "تاكيد" at bounding box center [314, 148] width 7 height 6
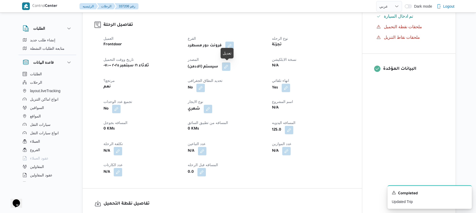
click at [229, 67] on button "button" at bounding box center [226, 66] width 8 height 8
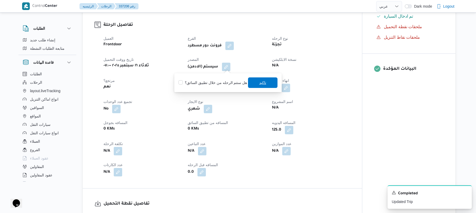
click at [259, 87] on span "تاكيد" at bounding box center [263, 82] width 30 height 11
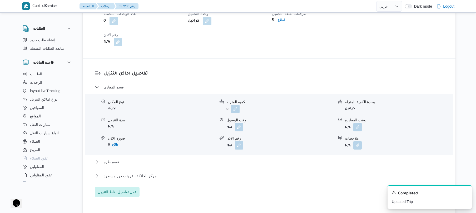
scroll to position [407, 0]
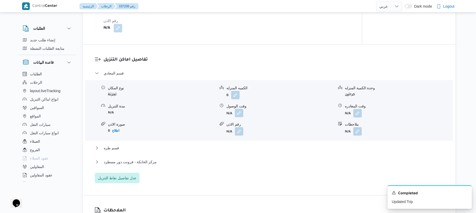
click at [241, 112] on button "button" at bounding box center [239, 113] width 8 height 8
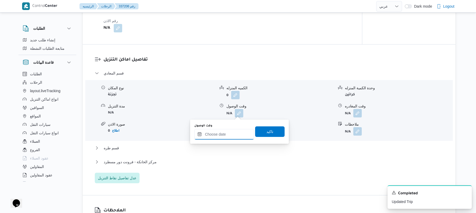
click at [227, 133] on input "وقت الوصول" at bounding box center [224, 134] width 60 height 11
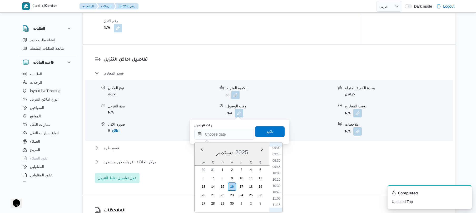
scroll to position [213, 0]
click at [278, 157] on li "08:45" at bounding box center [277, 157] width 12 height 5
type input "[DATE] ٠٨:٤٥"
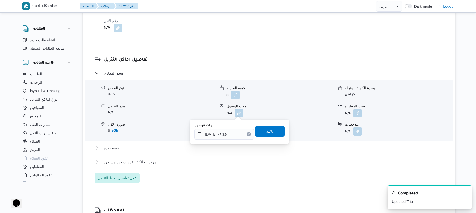
click at [271, 132] on span "تاكيد" at bounding box center [270, 131] width 30 height 11
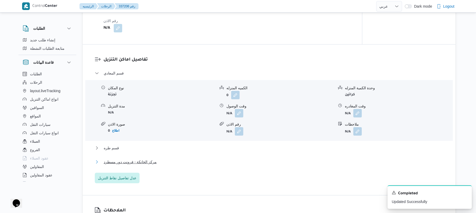
click at [259, 163] on button "مركز الخانكة - فرونت دور مسطرد" at bounding box center [269, 162] width 349 height 6
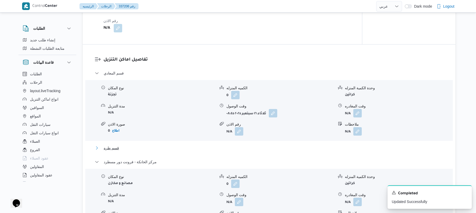
click at [271, 147] on button "قسم طره" at bounding box center [269, 148] width 349 height 6
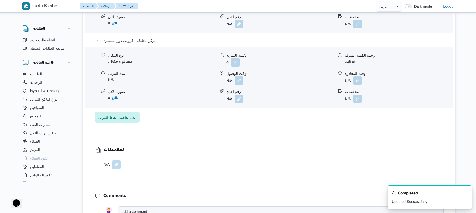
scroll to position [590, 0]
click at [360, 79] on button "button" at bounding box center [358, 80] width 8 height 8
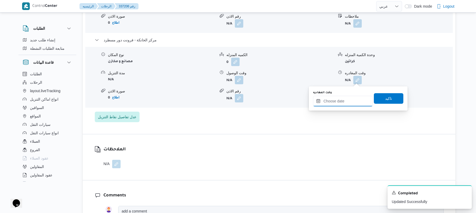
click at [337, 101] on input "وقت المغادره" at bounding box center [343, 101] width 60 height 11
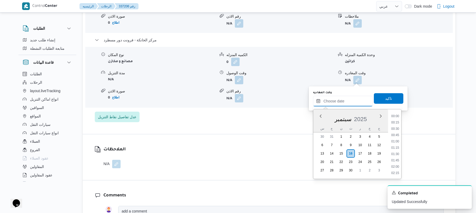
scroll to position [506, 0]
click at [396, 129] on li "20:30" at bounding box center [395, 128] width 12 height 5
type input "١٦/٠٩/٢٠٢٥ ٢٠:٣٠"
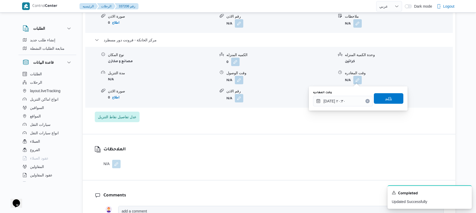
click at [388, 103] on span "تاكيد" at bounding box center [389, 98] width 30 height 11
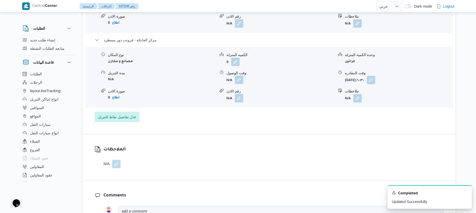
click at [241, 80] on button "button" at bounding box center [239, 80] width 8 height 8
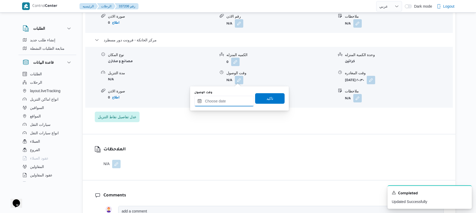
click at [234, 99] on input "وقت الوصول" at bounding box center [224, 101] width 60 height 11
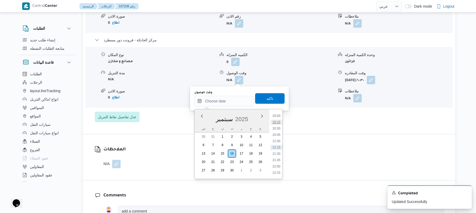
click at [277, 122] on li "20:15" at bounding box center [277, 122] width 12 height 5
type input "١٦/٠٩/٢٠٢٥ ٢٠:١٥"
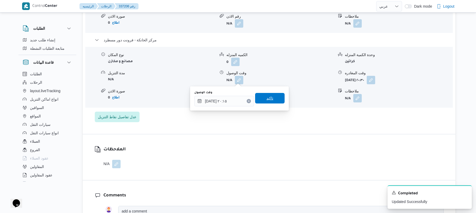
click at [271, 95] on span "تاكيد" at bounding box center [270, 98] width 30 height 11
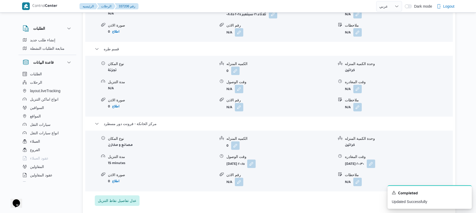
scroll to position [506, 0]
click at [356, 90] on button "button" at bounding box center [358, 89] width 8 height 8
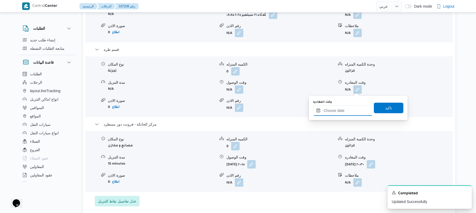
click at [340, 112] on input "وقت المغادره" at bounding box center [343, 110] width 60 height 11
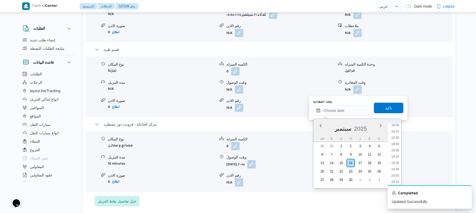
scroll to position [454, 0]
click at [397, 158] on li "19:15" at bounding box center [395, 157] width 12 height 5
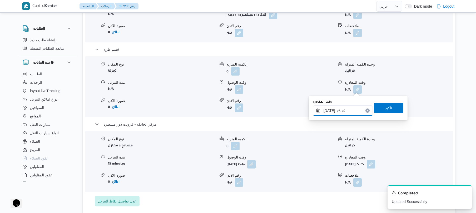
type input "١٦/٠٩/٢٠٢٥ ١٩:١٥2"
click at [385, 107] on span "تاكيد" at bounding box center [388, 108] width 7 height 6
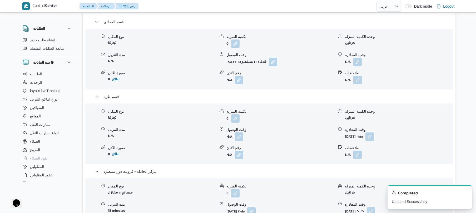
scroll to position [449, 0]
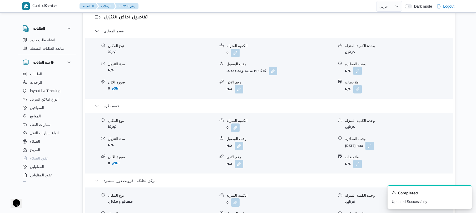
click at [356, 72] on button "button" at bounding box center [358, 71] width 8 height 8
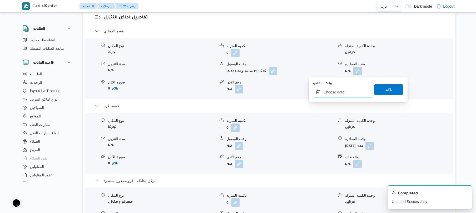
click at [341, 91] on input "وقت المغادره" at bounding box center [343, 92] width 60 height 11
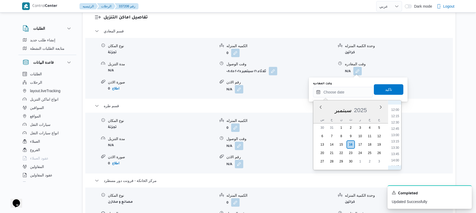
scroll to position [300, 0]
click at [395, 142] on li "13:15" at bounding box center [395, 142] width 12 height 5
type input "١٦/٠٩/٢٠٢٥ ١٣:١٥"
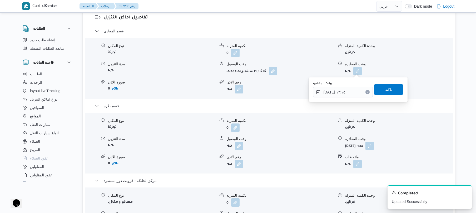
click at [393, 95] on div "وقت المغادره ١٦/٠٩/٢٠٢٥ ١٣:١٥ تاكيد" at bounding box center [358, 89] width 91 height 17
click at [385, 86] on span "تاكيد" at bounding box center [388, 89] width 7 height 6
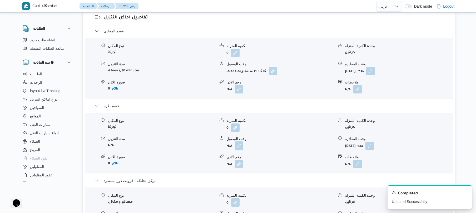
click at [239, 148] on button "button" at bounding box center [239, 145] width 8 height 8
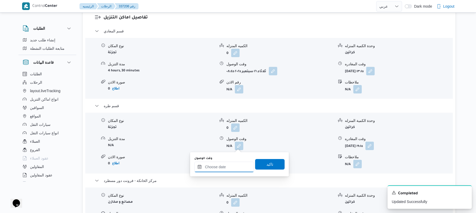
click at [224, 164] on div at bounding box center [224, 167] width 60 height 11
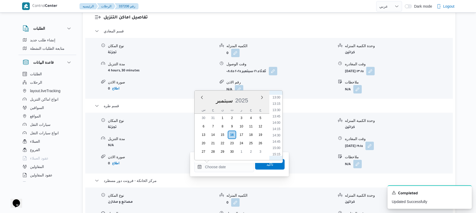
scroll to position [315, 0]
click at [278, 127] on li "13:45" at bounding box center [277, 129] width 12 height 5
type input "١٦/٠٩/٢٠٢٥ ١٣:٤٥"
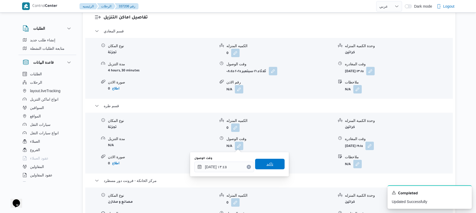
click at [267, 163] on span "تاكيد" at bounding box center [270, 164] width 7 height 6
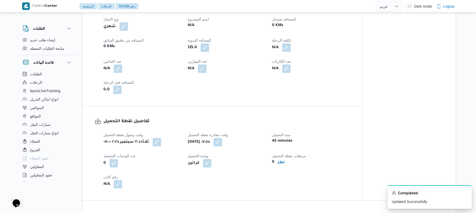
scroll to position [263, 0]
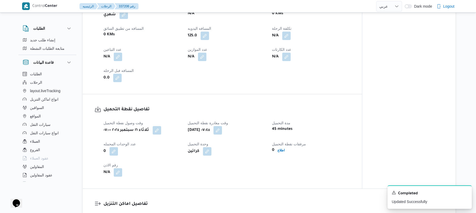
click at [326, 109] on h3 "تفاصيل نقطة التحميل" at bounding box center [227, 109] width 247 height 7
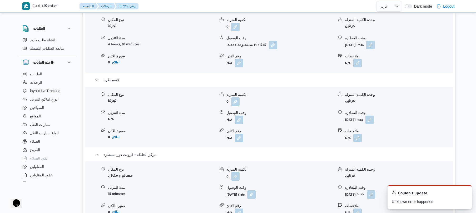
scroll to position [488, 0]
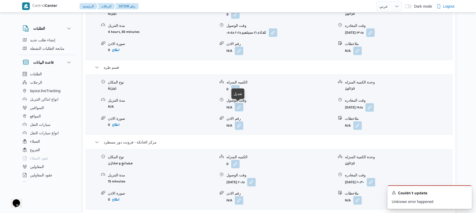
click at [239, 108] on button "button" at bounding box center [239, 107] width 8 height 8
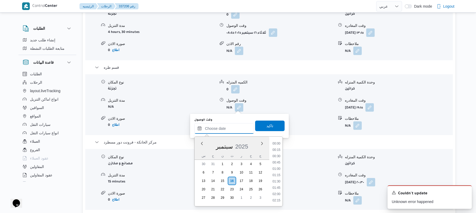
click at [224, 130] on input "وقت الوصول" at bounding box center [224, 128] width 60 height 11
click at [276, 158] on li "13:45" at bounding box center [277, 157] width 12 height 5
type input "١٦/٠٩/٢٠٢٥ ١٣:٤٥"
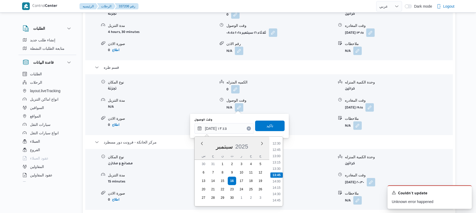
click at [292, 87] on form "0" at bounding box center [280, 89] width 107 height 8
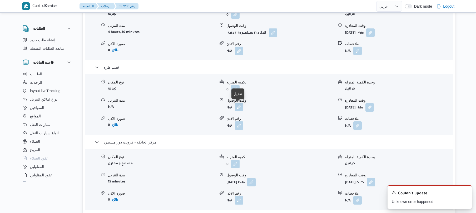
click at [241, 109] on button "button" at bounding box center [239, 107] width 8 height 8
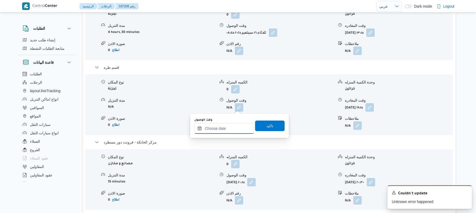
click at [227, 129] on input "وقت الوصول" at bounding box center [224, 128] width 60 height 11
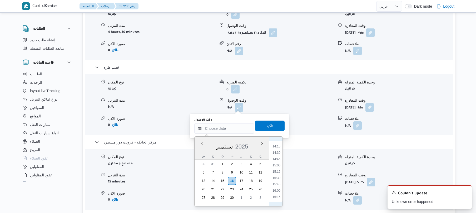
scroll to position [306, 0]
click at [276, 186] on li "13:45" at bounding box center [277, 185] width 12 height 5
type input "١٦/٠٩/٢٠٢٥ ١٣:٤٥"
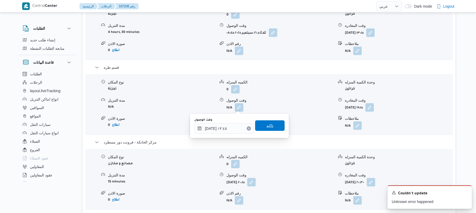
click at [273, 125] on span "تاكيد" at bounding box center [270, 125] width 30 height 11
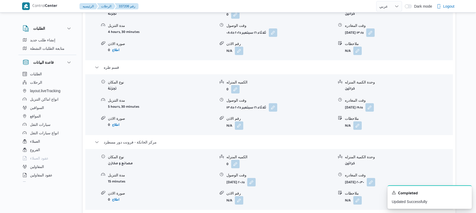
scroll to position [0, 0]
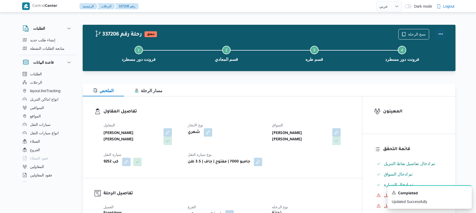
click at [443, 34] on button "Actions" at bounding box center [441, 34] width 11 height 11
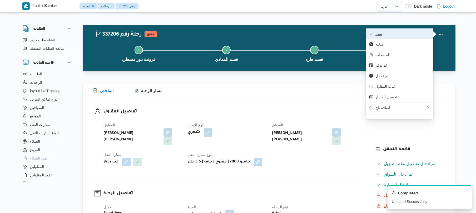
click at [405, 37] on button "تمت" at bounding box center [399, 33] width 67 height 11
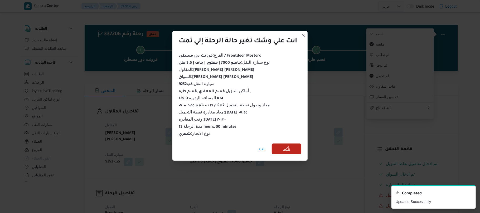
click at [290, 146] on span "تأكيد" at bounding box center [286, 149] width 7 height 6
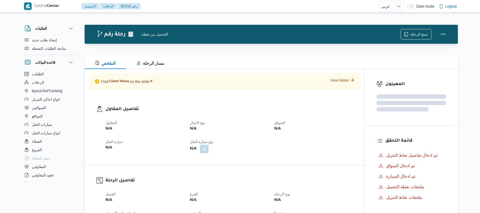
select select "ar"
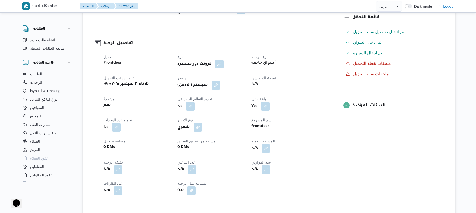
scroll to position [154, 0]
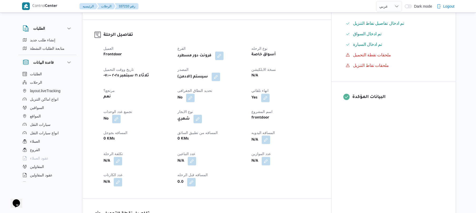
click at [270, 136] on button "button" at bounding box center [266, 140] width 8 height 8
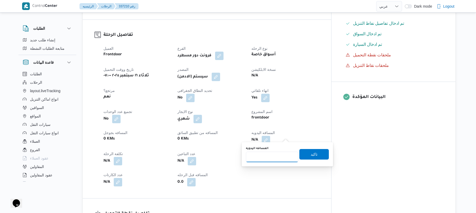
click at [266, 159] on input "المسافه اليدويه" at bounding box center [272, 157] width 52 height 11
type input "130"
click at [307, 155] on span "تاكيد" at bounding box center [315, 154] width 30 height 11
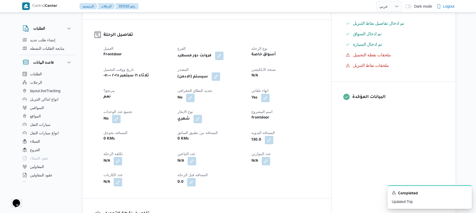
click at [220, 72] on button "button" at bounding box center [216, 76] width 8 height 8
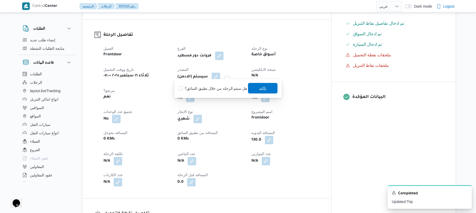
click at [259, 88] on span "تاكيد" at bounding box center [262, 88] width 7 height 6
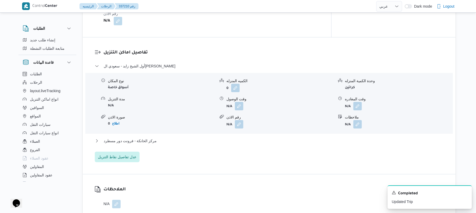
scroll to position [421, 0]
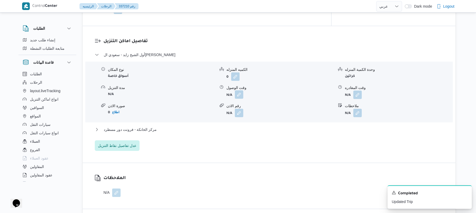
click at [242, 91] on button "button" at bounding box center [239, 94] width 8 height 8
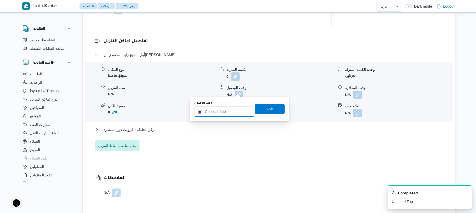
click at [226, 112] on input "وقت الوصول" at bounding box center [224, 111] width 60 height 11
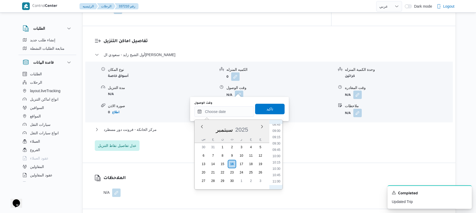
scroll to position [203, 0]
click at [277, 145] on li "08:45" at bounding box center [277, 145] width 12 height 5
type input "١٦/٠٩/٢٠٢٥ ٠٨:٤٥"
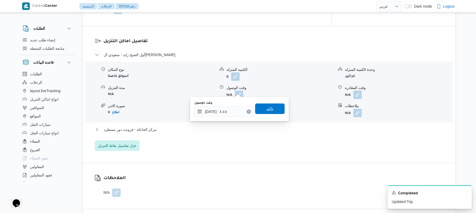
click at [277, 114] on span "تاكيد" at bounding box center [270, 109] width 30 height 11
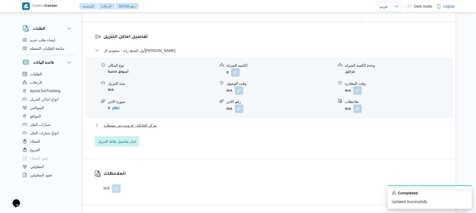
click at [267, 127] on button "مركز الخانكة - فرونت دور مسطرد" at bounding box center [269, 125] width 349 height 6
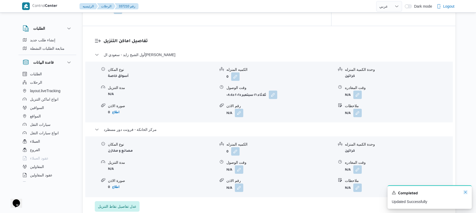
click at [465, 193] on icon "Dismiss toast" at bounding box center [466, 192] width 4 height 4
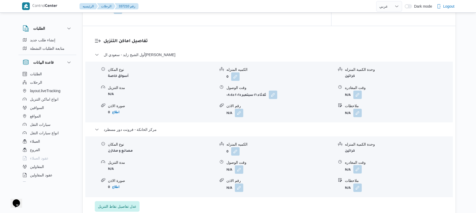
click at [358, 165] on button "button" at bounding box center [358, 169] width 8 height 8
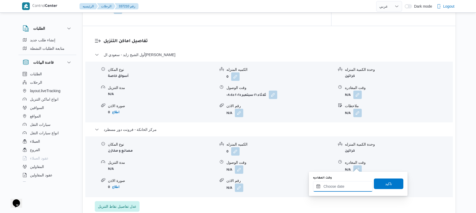
click at [331, 188] on input "وقت المغادره" at bounding box center [343, 186] width 60 height 11
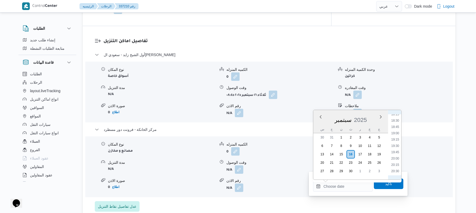
scroll to position [460, 0]
click at [430, 72] on form "كراتين" at bounding box center [398, 75] width 107 height 7
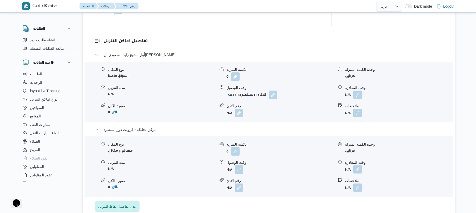
click at [357, 167] on button "button" at bounding box center [358, 169] width 8 height 8
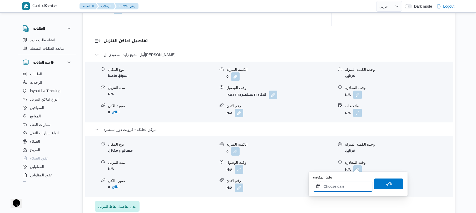
click at [338, 183] on div at bounding box center [343, 186] width 60 height 11
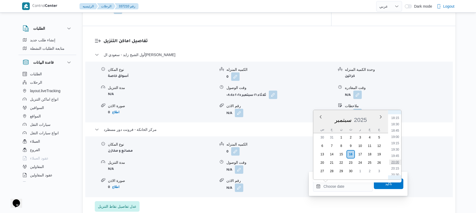
click at [393, 163] on li "20:00" at bounding box center [395, 162] width 12 height 5
type input "[DATE] ٢٠:٠٠"
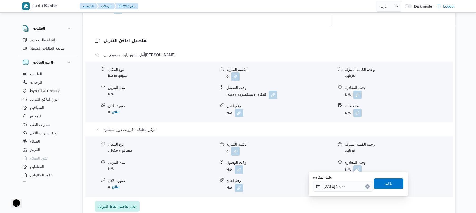
click at [385, 186] on span "تاكيد" at bounding box center [388, 183] width 7 height 6
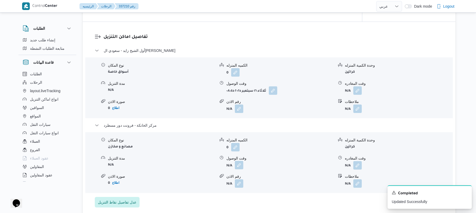
click at [239, 166] on button "button" at bounding box center [239, 165] width 8 height 8
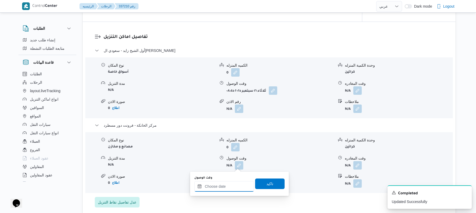
click at [224, 188] on input "وقت الوصول" at bounding box center [224, 186] width 60 height 11
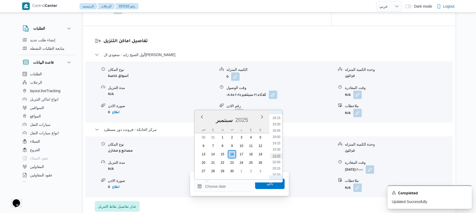
click at [275, 156] on li "19:45" at bounding box center [277, 155] width 12 height 5
type input "١٦/٠٩/٢٠٢٥ ١٩:٤٥"
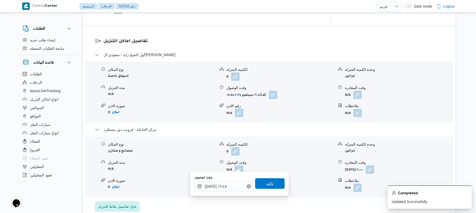
click at [268, 183] on span "تاكيد" at bounding box center [270, 183] width 7 height 6
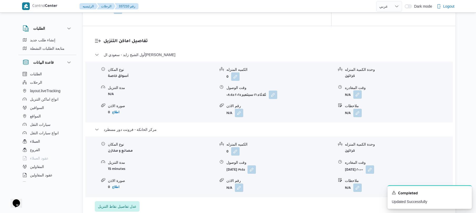
click at [359, 90] on button "button" at bounding box center [358, 94] width 8 height 8
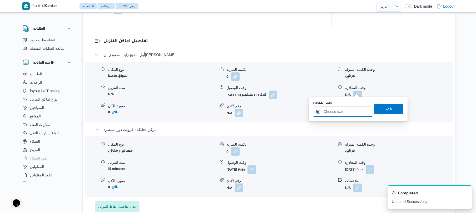
click at [343, 111] on input "وقت المغادره" at bounding box center [343, 111] width 60 height 11
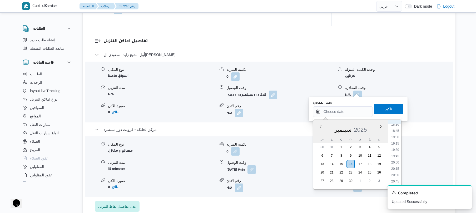
scroll to position [461, 0]
click at [396, 141] on li "18:45" at bounding box center [395, 140] width 12 height 5
type input "١٦/٠٩/٢٠٢٥ ١٨:٤٥"
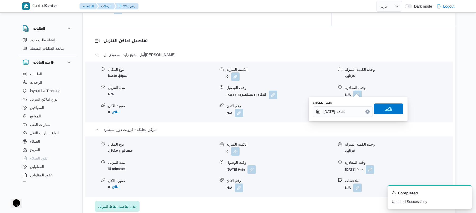
click at [387, 109] on span "تاكيد" at bounding box center [388, 109] width 7 height 6
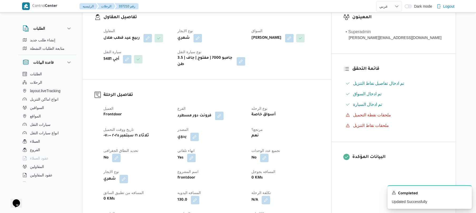
scroll to position [1, 0]
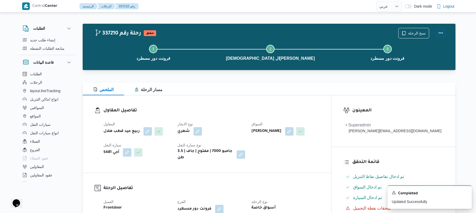
click at [443, 33] on button "Actions" at bounding box center [441, 33] width 11 height 11
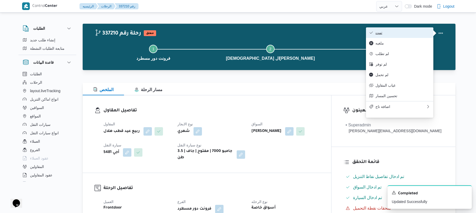
click at [419, 33] on span "تمت" at bounding box center [403, 33] width 55 height 4
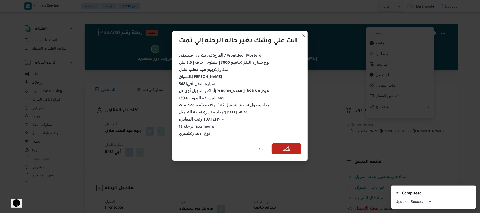
click at [298, 144] on span "تأكيد" at bounding box center [287, 149] width 30 height 11
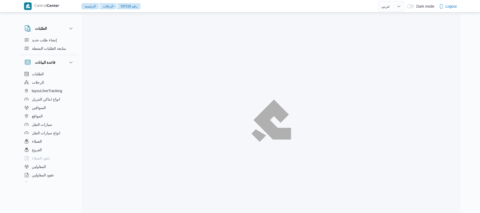
select select "ar"
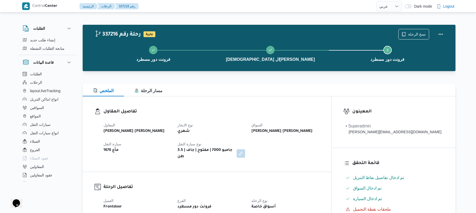
drag, startPoint x: 291, startPoint y: 3, endPoint x: 367, endPoint y: 14, distance: 76.7
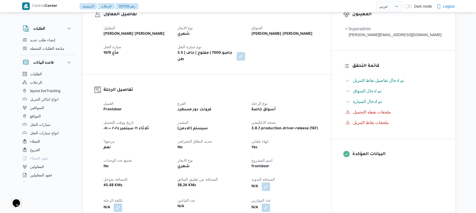
scroll to position [197, 0]
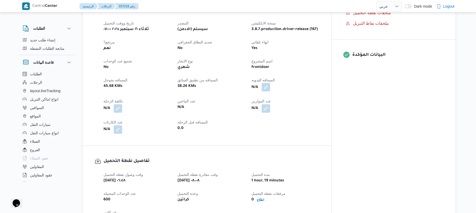
click at [270, 85] on button "button" at bounding box center [266, 87] width 8 height 8
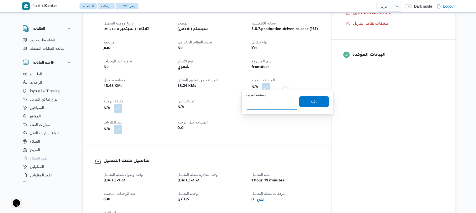
click at [275, 107] on input "المسافه اليدويه" at bounding box center [272, 104] width 52 height 11
type input "130"
click at [305, 102] on span "تاكيد" at bounding box center [315, 101] width 30 height 11
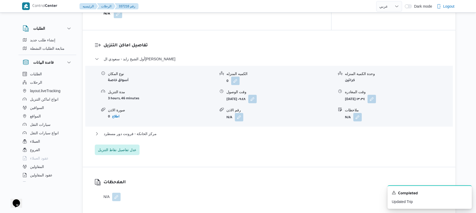
scroll to position [407, 0]
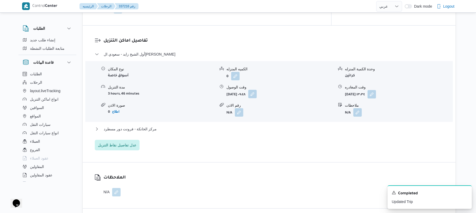
click at [257, 92] on button "button" at bounding box center [252, 94] width 8 height 8
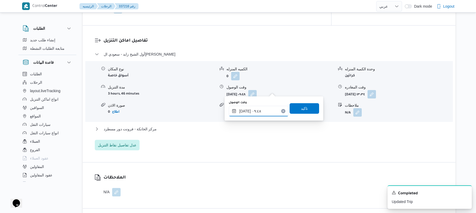
click at [248, 113] on input "[DATE] ٠٩:٤٨" at bounding box center [259, 111] width 60 height 11
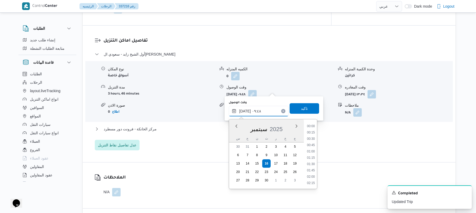
scroll to position [215, 0]
click at [313, 145] on li "09:15" at bounding box center [311, 145] width 12 height 5
type input "[DATE] ٠٩:١٥"
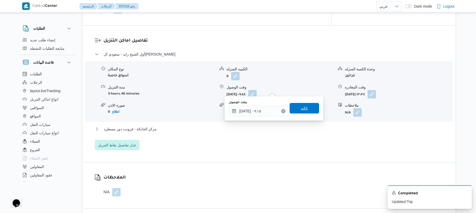
click at [310, 107] on span "تاكيد" at bounding box center [305, 108] width 30 height 11
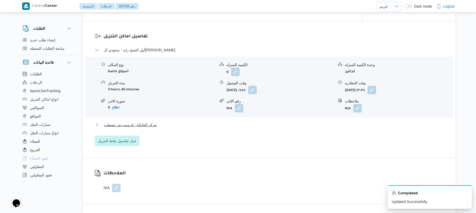
click at [277, 122] on button "مركز الخانكة - فرونت دور مسطرد" at bounding box center [269, 125] width 349 height 6
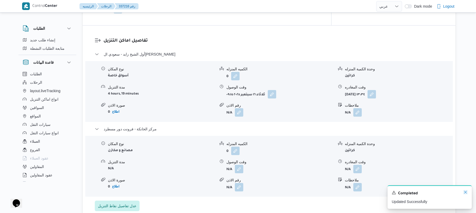
click at [465, 192] on icon "Dismiss toast" at bounding box center [466, 192] width 4 height 4
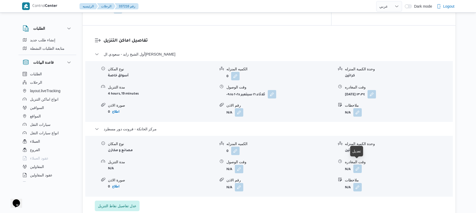
click at [358, 165] on button "button" at bounding box center [358, 169] width 8 height 8
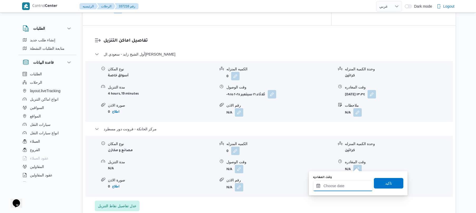
click at [337, 187] on input "وقت المغادره" at bounding box center [343, 186] width 60 height 11
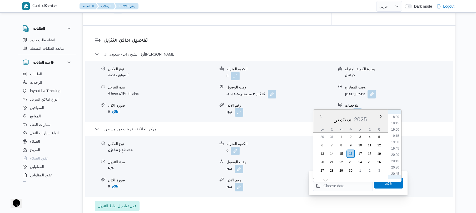
scroll to position [460, 0]
click at [394, 166] on li "20:15" at bounding box center [395, 167] width 12 height 5
type input "[DATE] ٢٠:١٥"
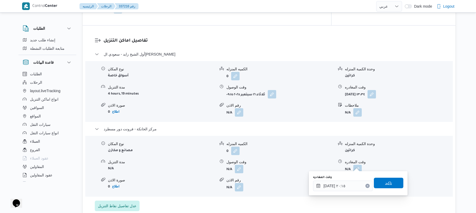
click at [385, 185] on span "تاكيد" at bounding box center [388, 183] width 7 height 6
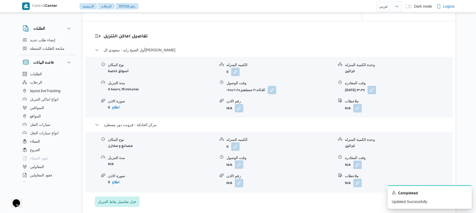
click at [241, 166] on button "button" at bounding box center [239, 164] width 8 height 8
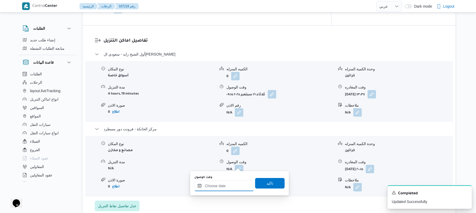
click at [229, 190] on input "وقت الوصول" at bounding box center [224, 186] width 60 height 11
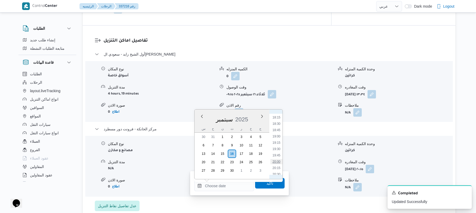
click at [276, 161] on li "20:00" at bounding box center [277, 161] width 12 height 5
type input "[DATE] ٢٠:٠٠"
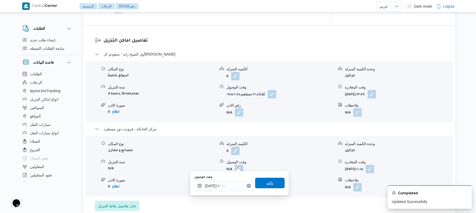
click at [271, 185] on span "تاكيد" at bounding box center [270, 183] width 30 height 11
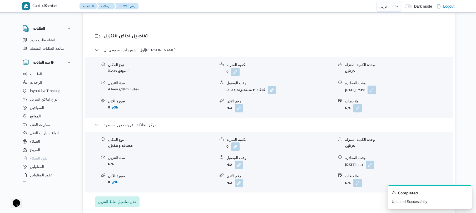
click at [376, 90] on button "button" at bounding box center [372, 90] width 8 height 8
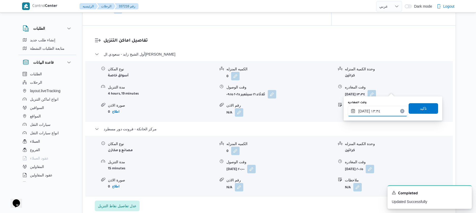
click at [368, 113] on input "[DATE] ١٣:٣٤" at bounding box center [378, 111] width 60 height 11
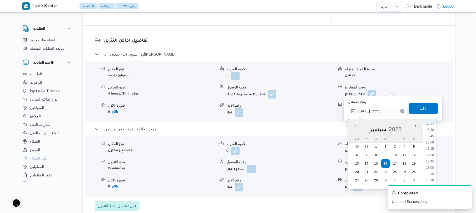
scroll to position [466, 0]
click at [431, 141] on li "19:00" at bounding box center [430, 140] width 12 height 5
type input "[DATE] ١٩:٠٠"
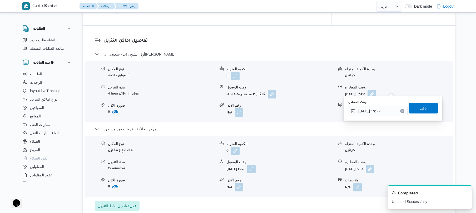
click at [427, 108] on span "تاكيد" at bounding box center [424, 108] width 30 height 11
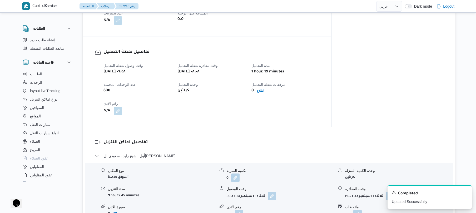
scroll to position [0, 0]
